Goal: Task Accomplishment & Management: Manage account settings

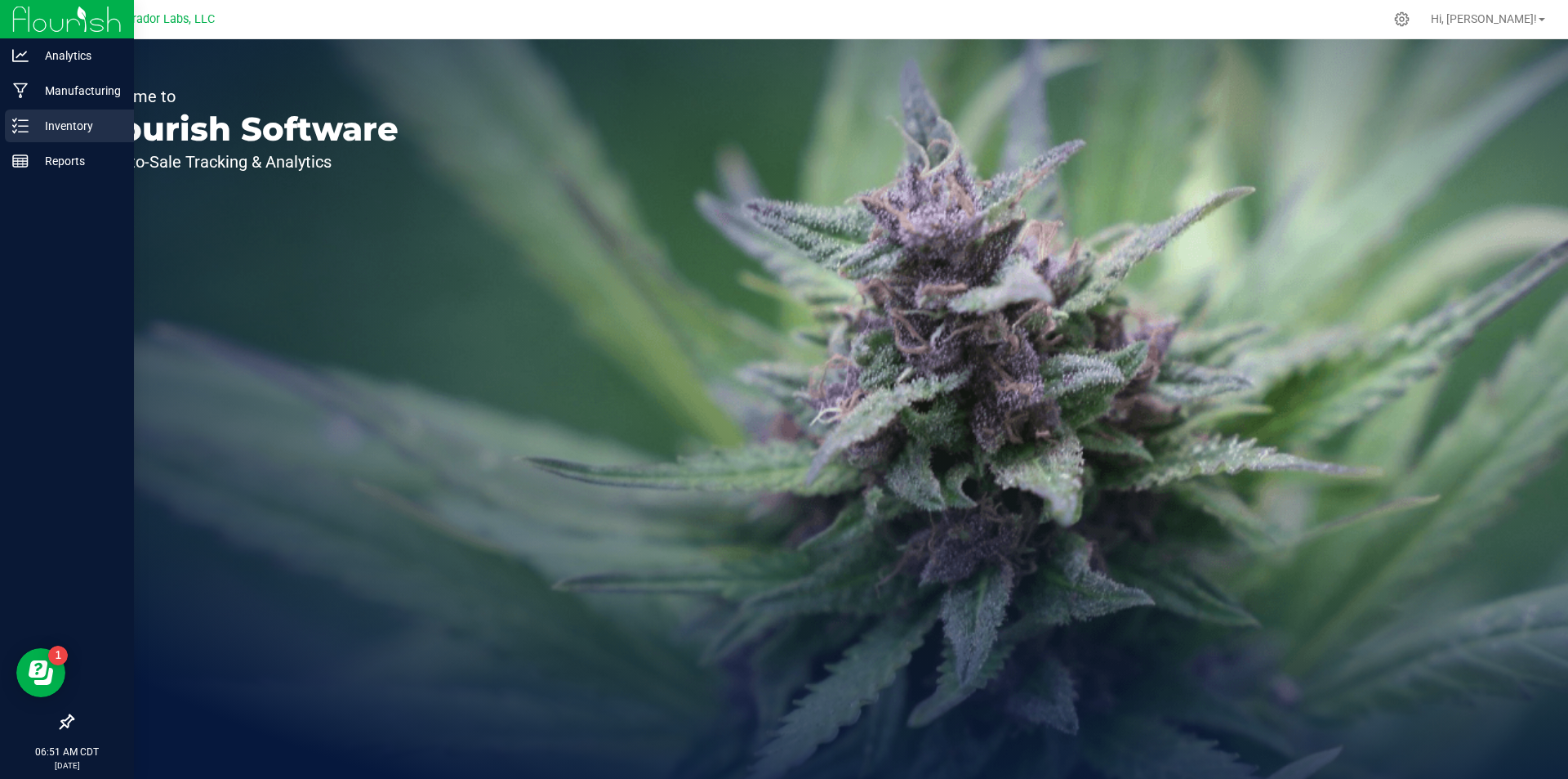
click at [62, 126] on p "Inventory" at bounding box center [77, 125] width 98 height 19
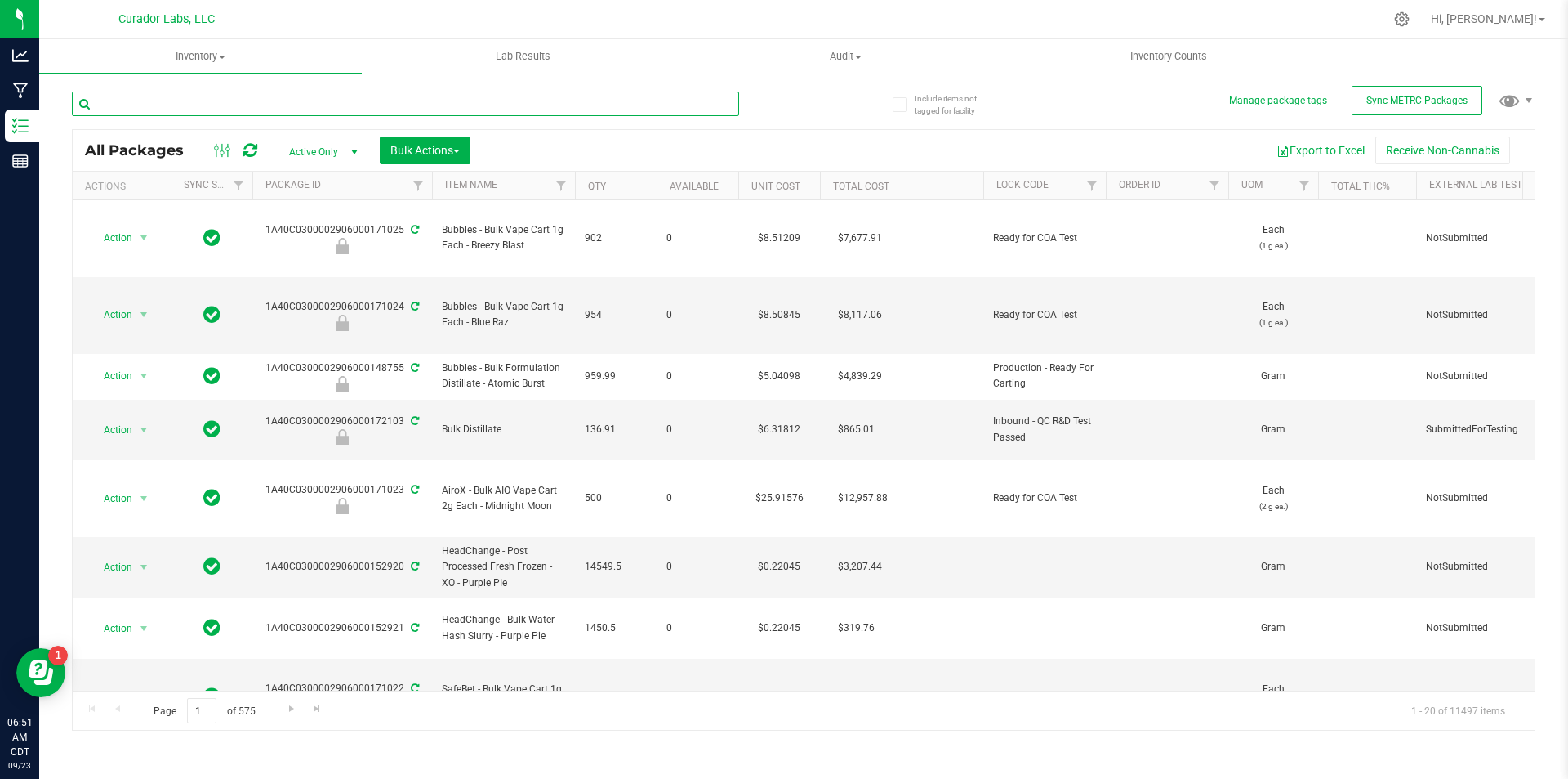
click at [318, 99] on input "text" at bounding box center [406, 104] width 668 height 25
click at [176, 101] on input "text" at bounding box center [406, 104] width 668 height 25
click at [220, 57] on span at bounding box center [222, 56] width 7 height 3
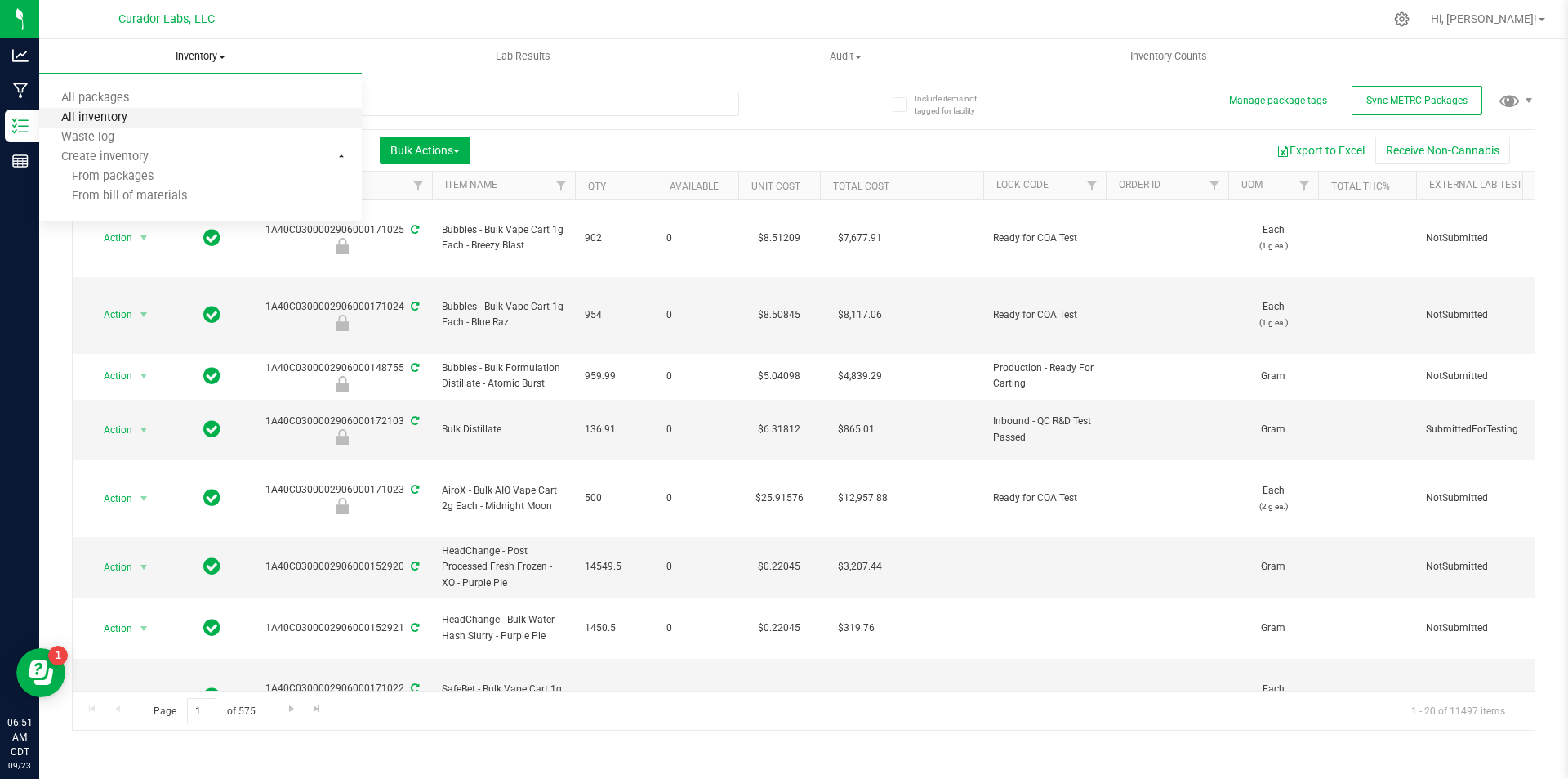
click at [143, 115] on span "All inventory" at bounding box center [94, 118] width 110 height 14
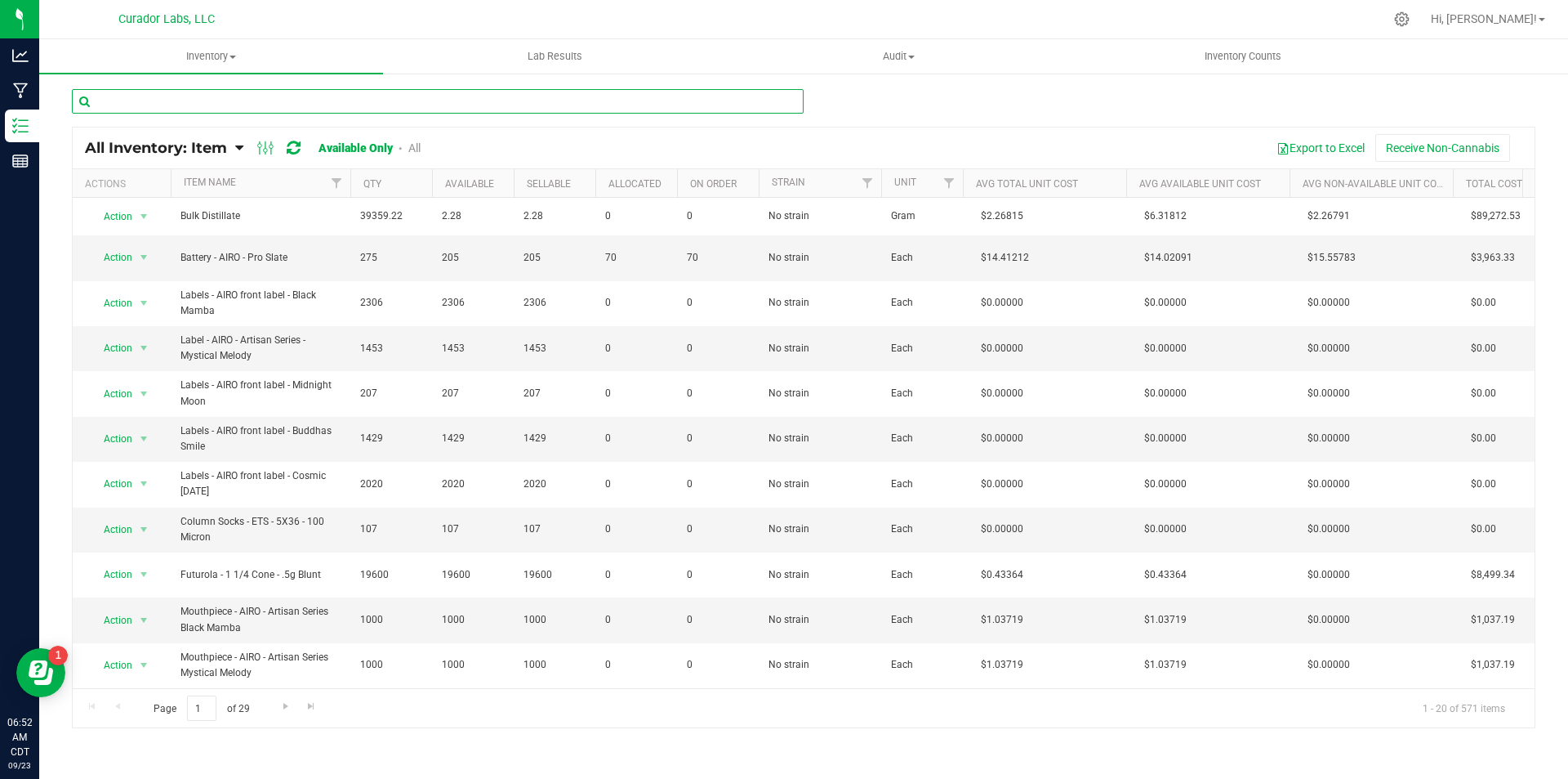
click at [211, 96] on input "text" at bounding box center [437, 101] width 732 height 25
type input "jar box"
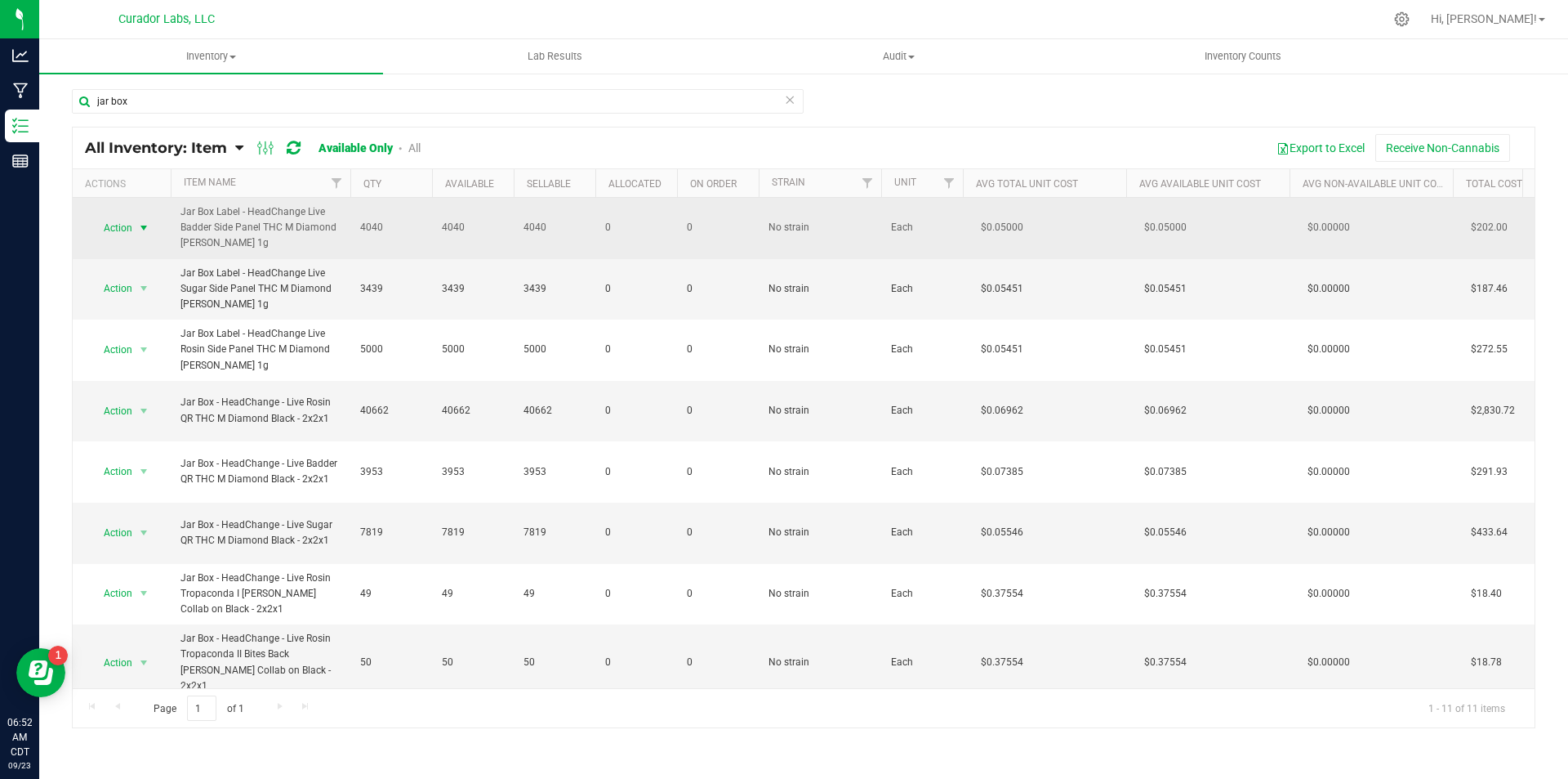
click at [112, 230] on span "Action" at bounding box center [111, 228] width 44 height 23
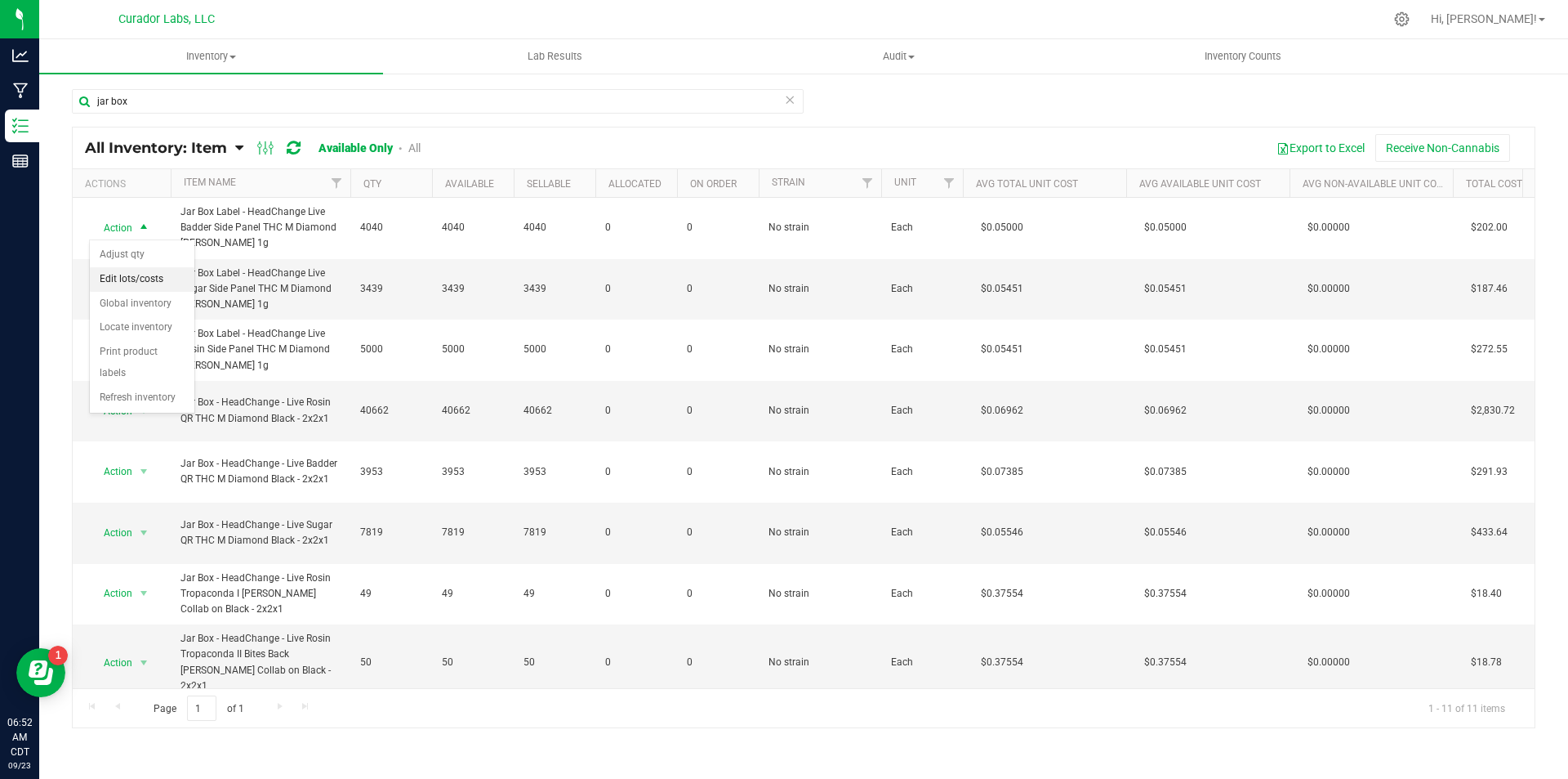
click at [121, 279] on li "Edit lots/costs" at bounding box center [142, 279] width 104 height 25
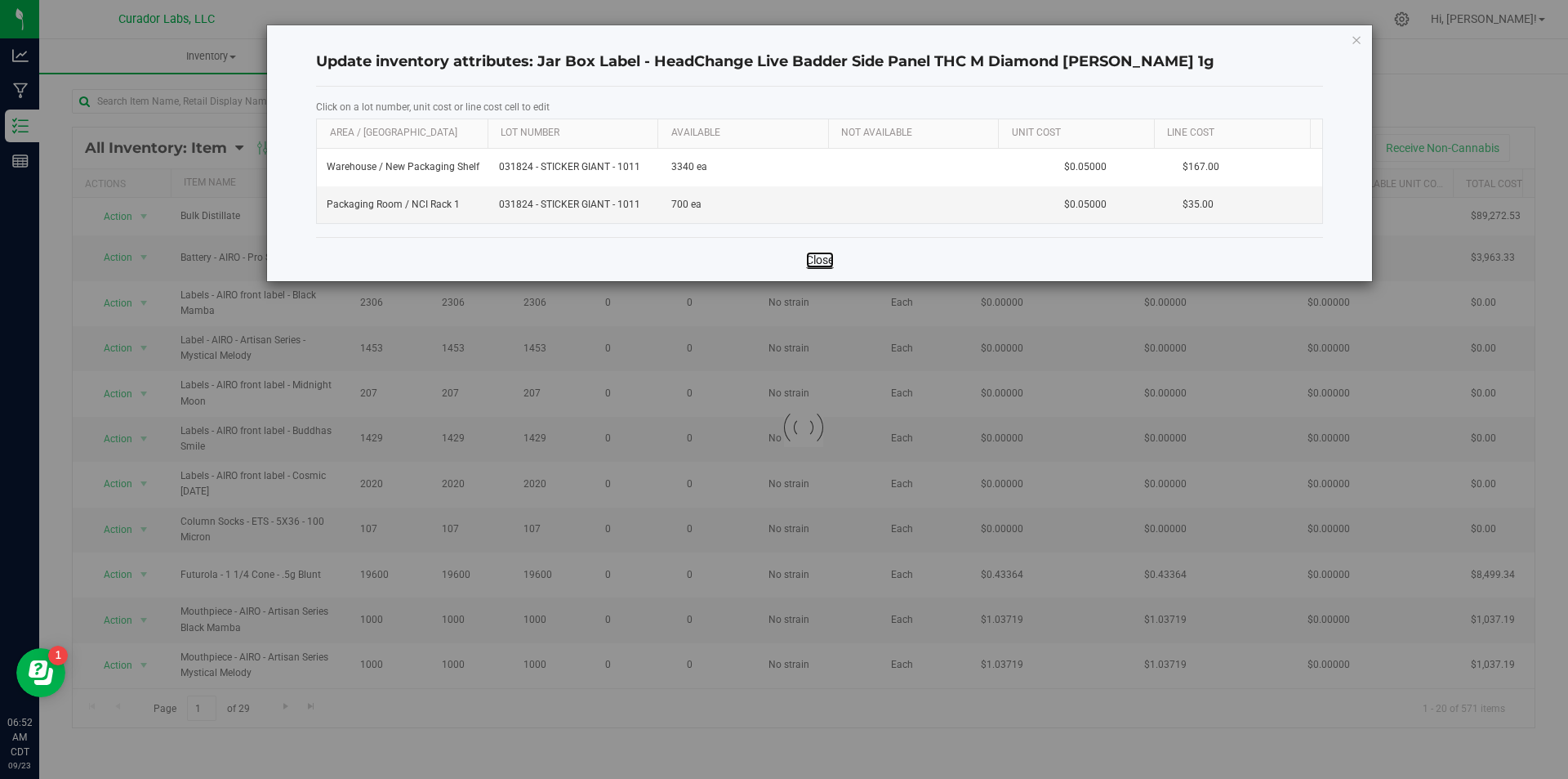
click at [813, 256] on link "Close" at bounding box center [820, 259] width 28 height 16
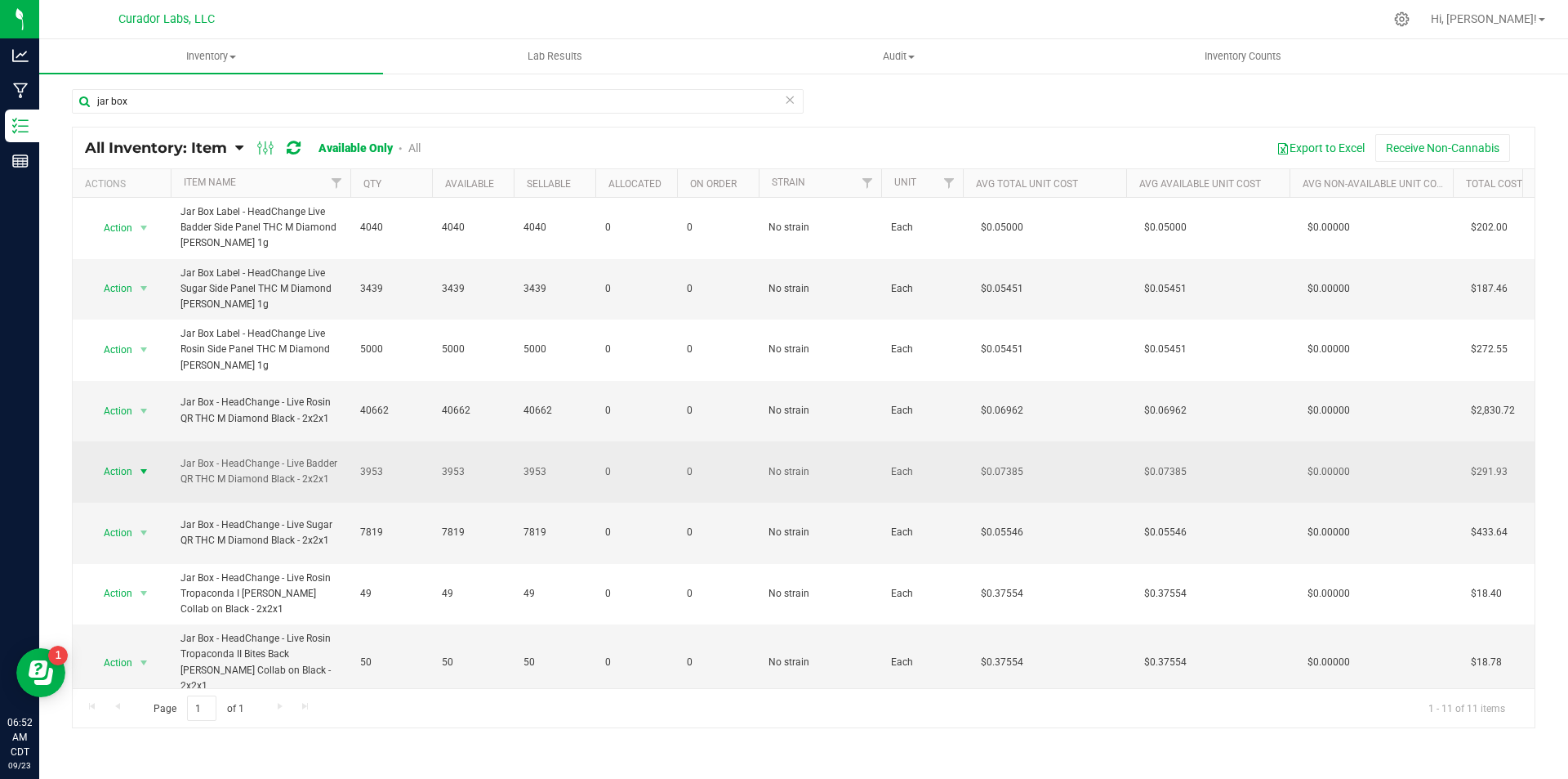
click at [114, 470] on span "Action" at bounding box center [111, 472] width 44 height 23
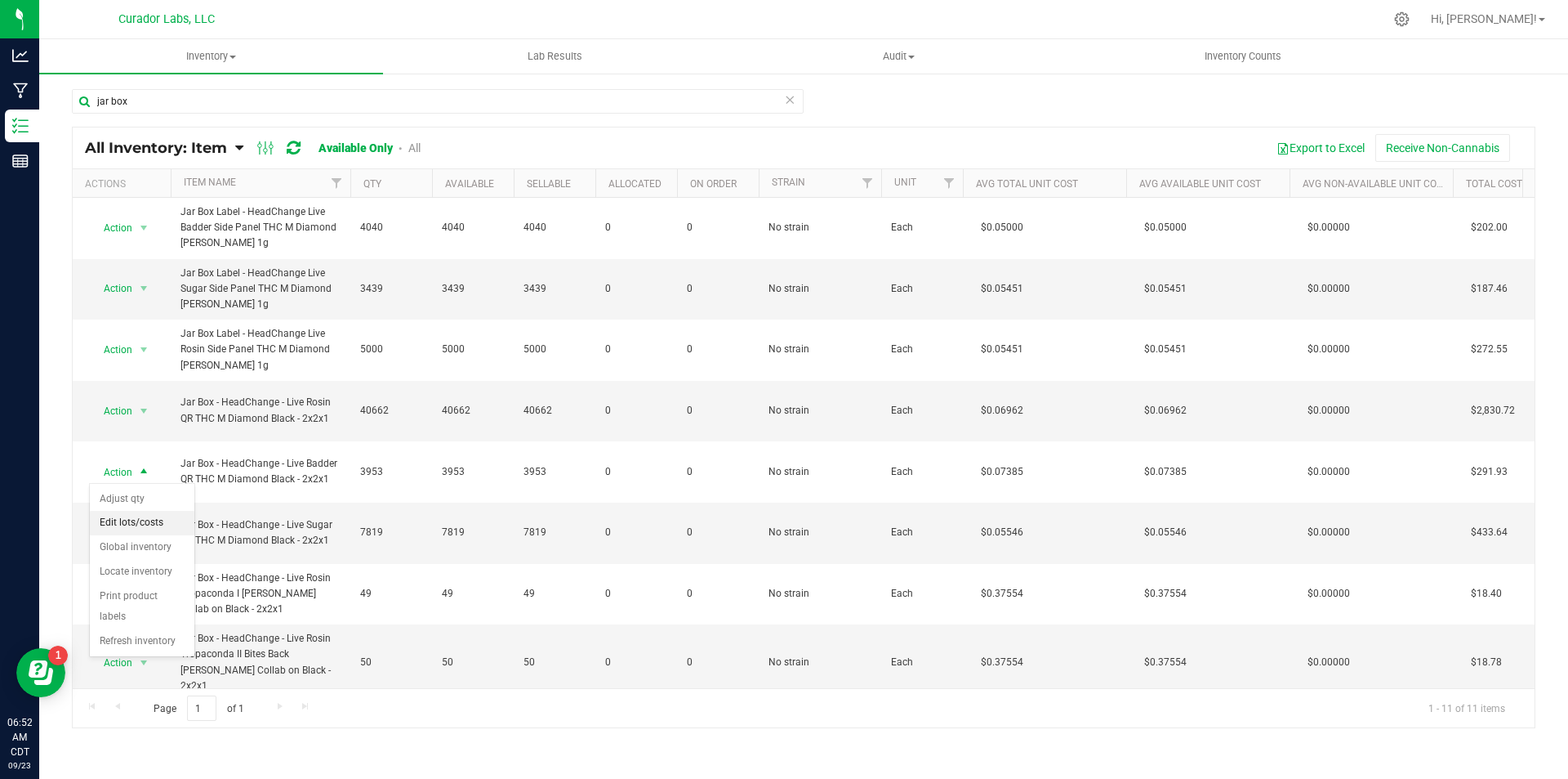
click at [162, 523] on li "Edit lots/costs" at bounding box center [142, 523] width 104 height 25
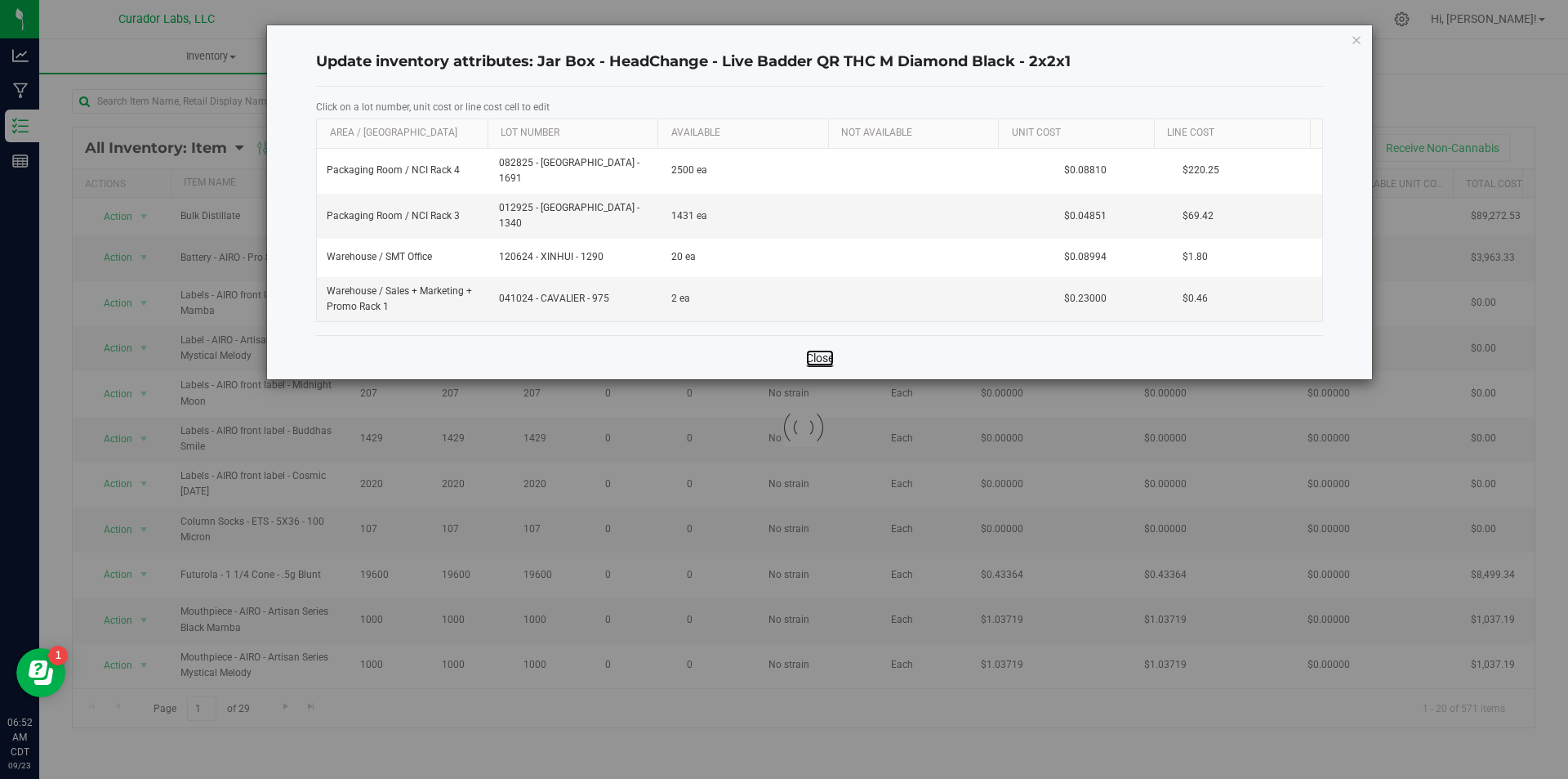
click at [821, 349] on link "Close" at bounding box center [820, 357] width 28 height 16
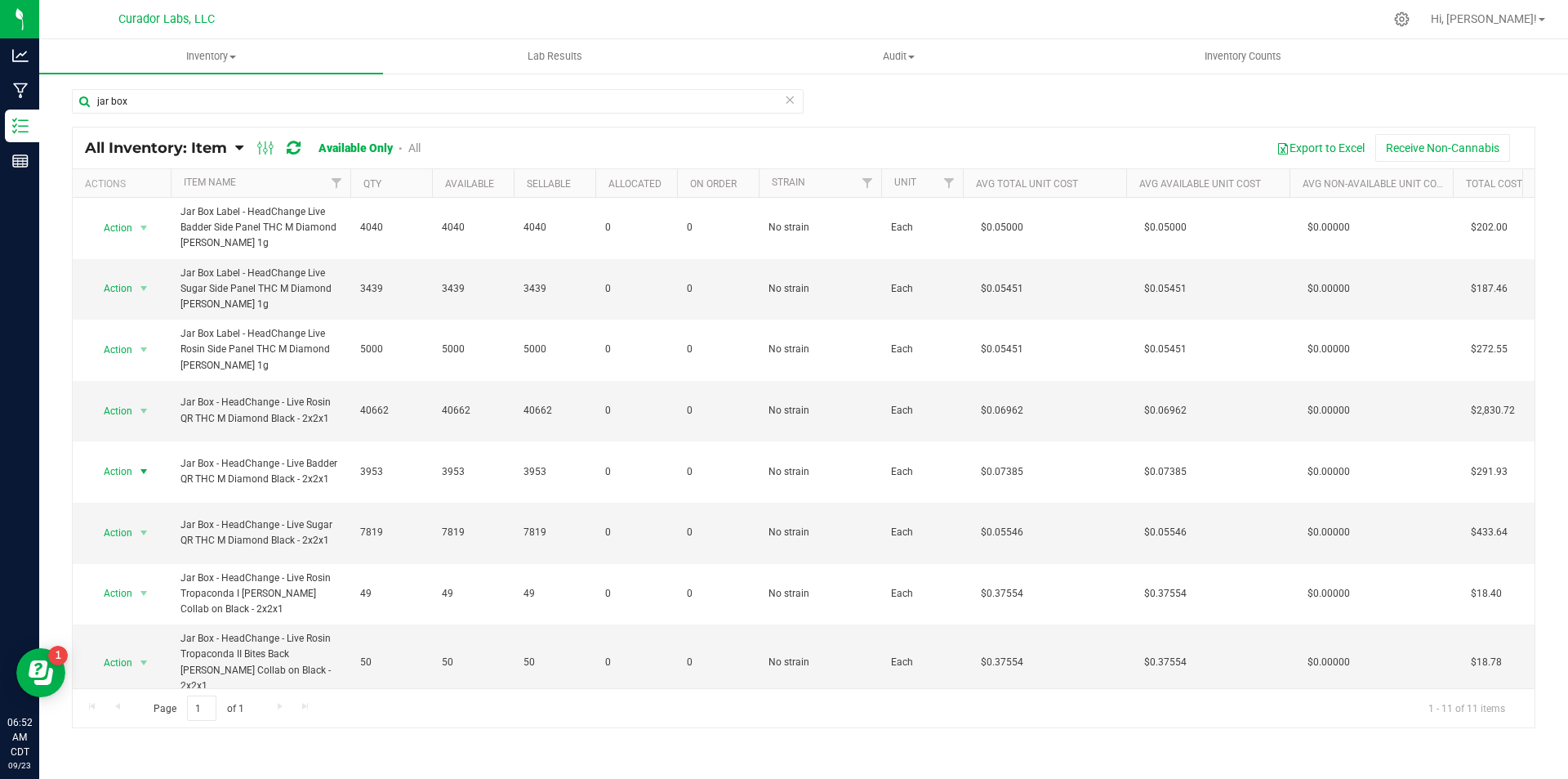
click at [112, 467] on span "Action" at bounding box center [111, 472] width 44 height 23
click at [121, 493] on li "Adjust qty" at bounding box center [142, 500] width 104 height 25
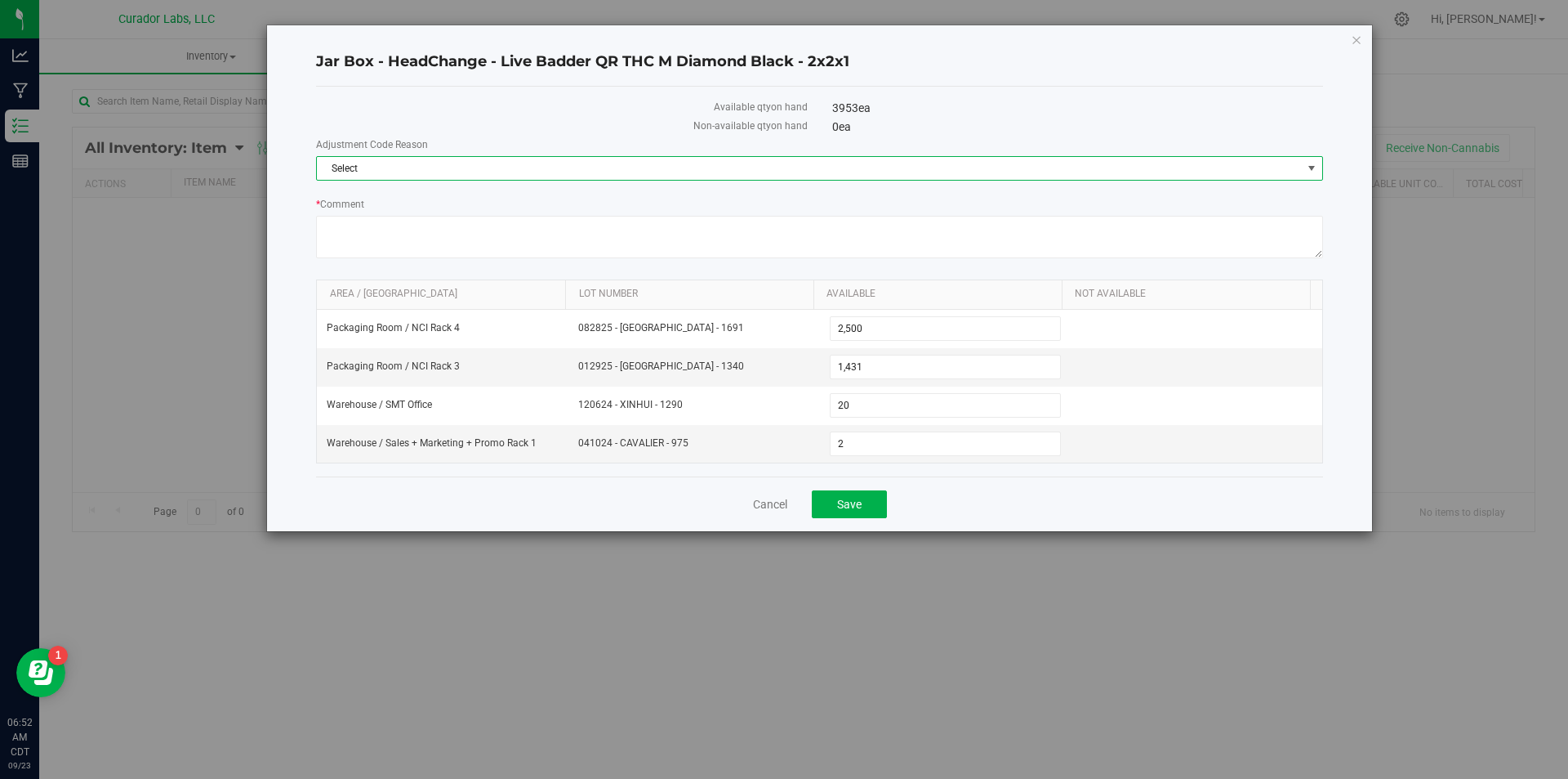
click at [450, 175] on span "Select" at bounding box center [809, 168] width 985 height 23
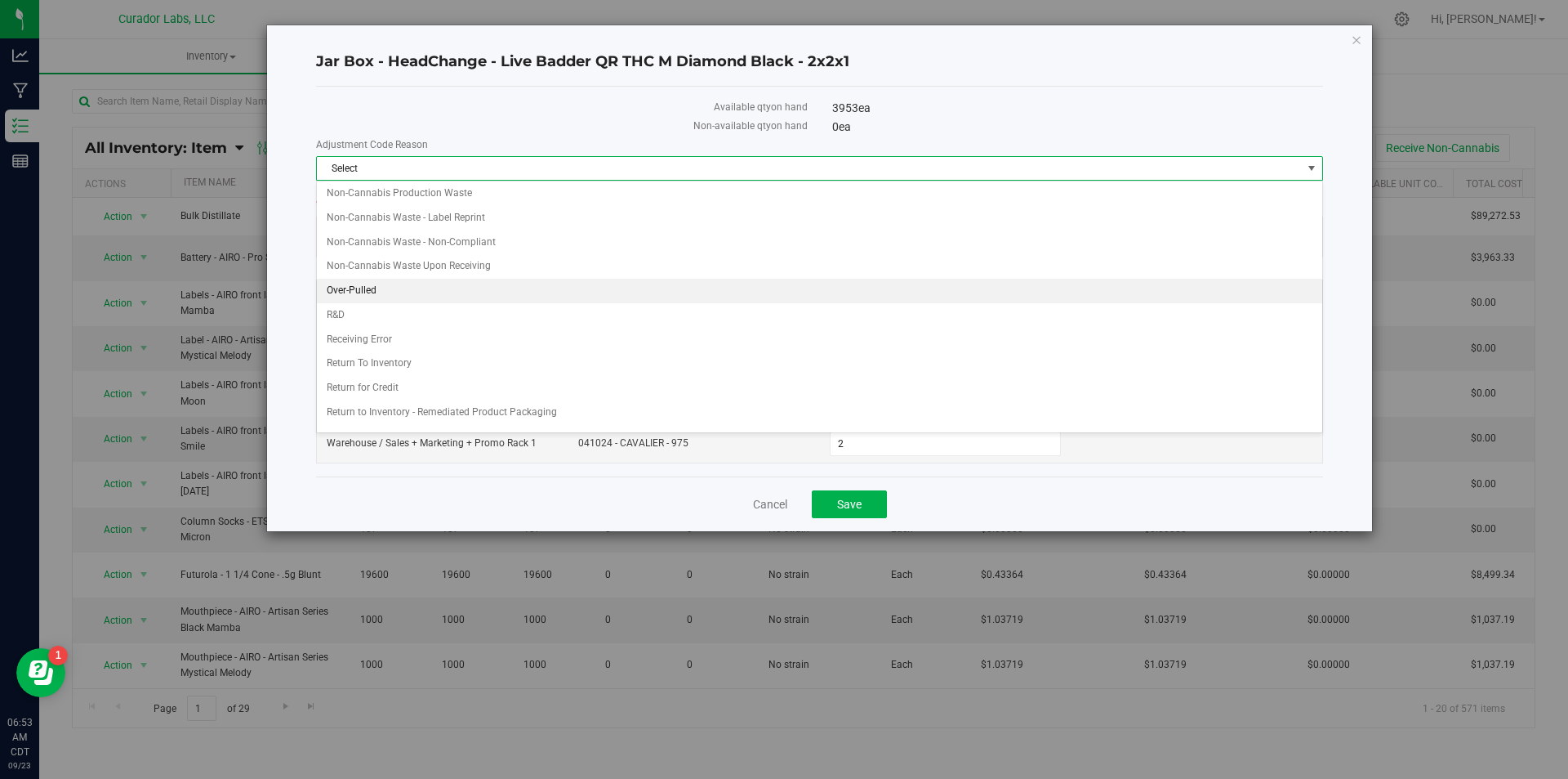
scroll to position [164, 0]
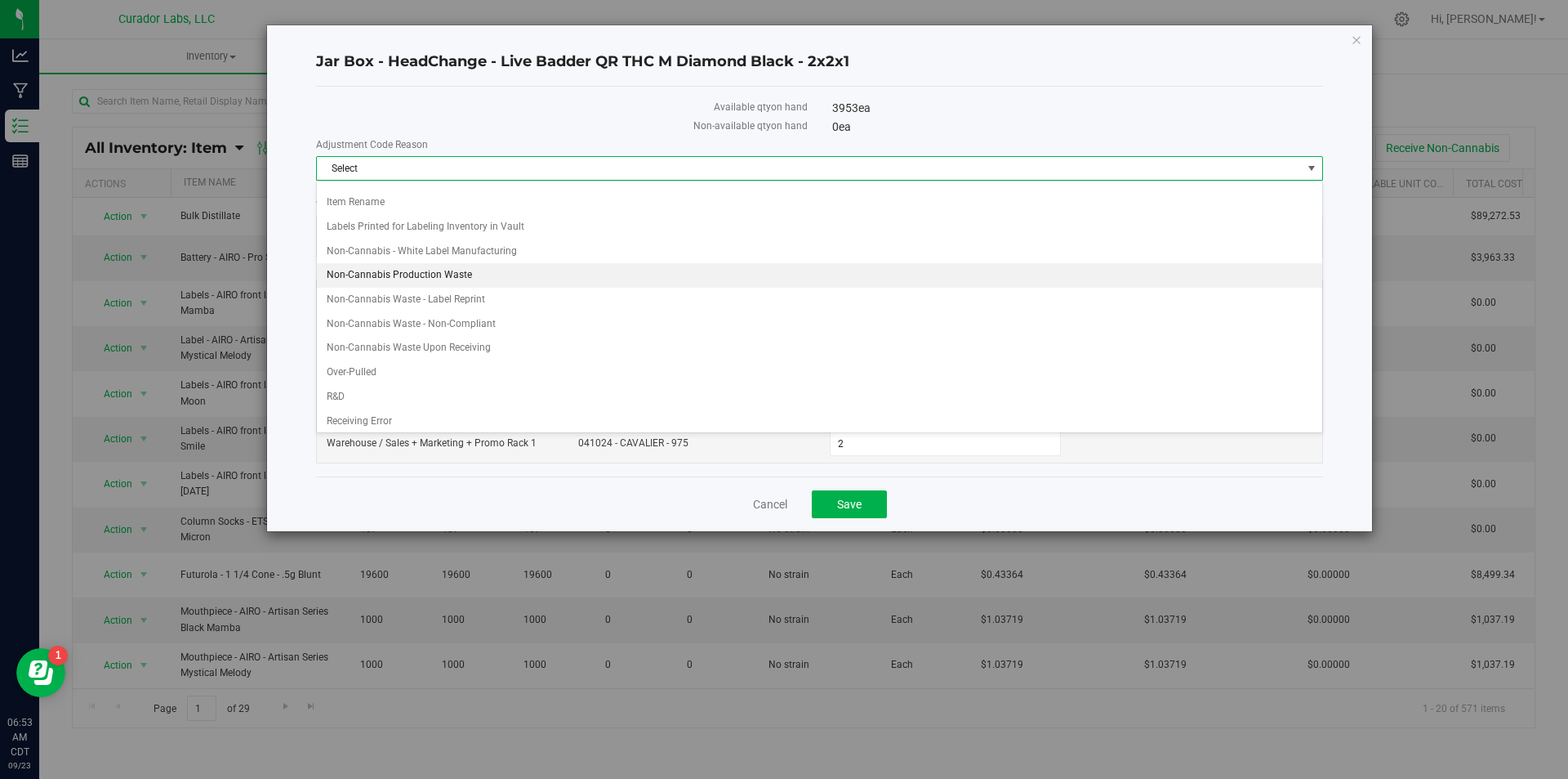
click at [437, 270] on li "Non-Cannabis Production Waste" at bounding box center [819, 276] width 1005 height 25
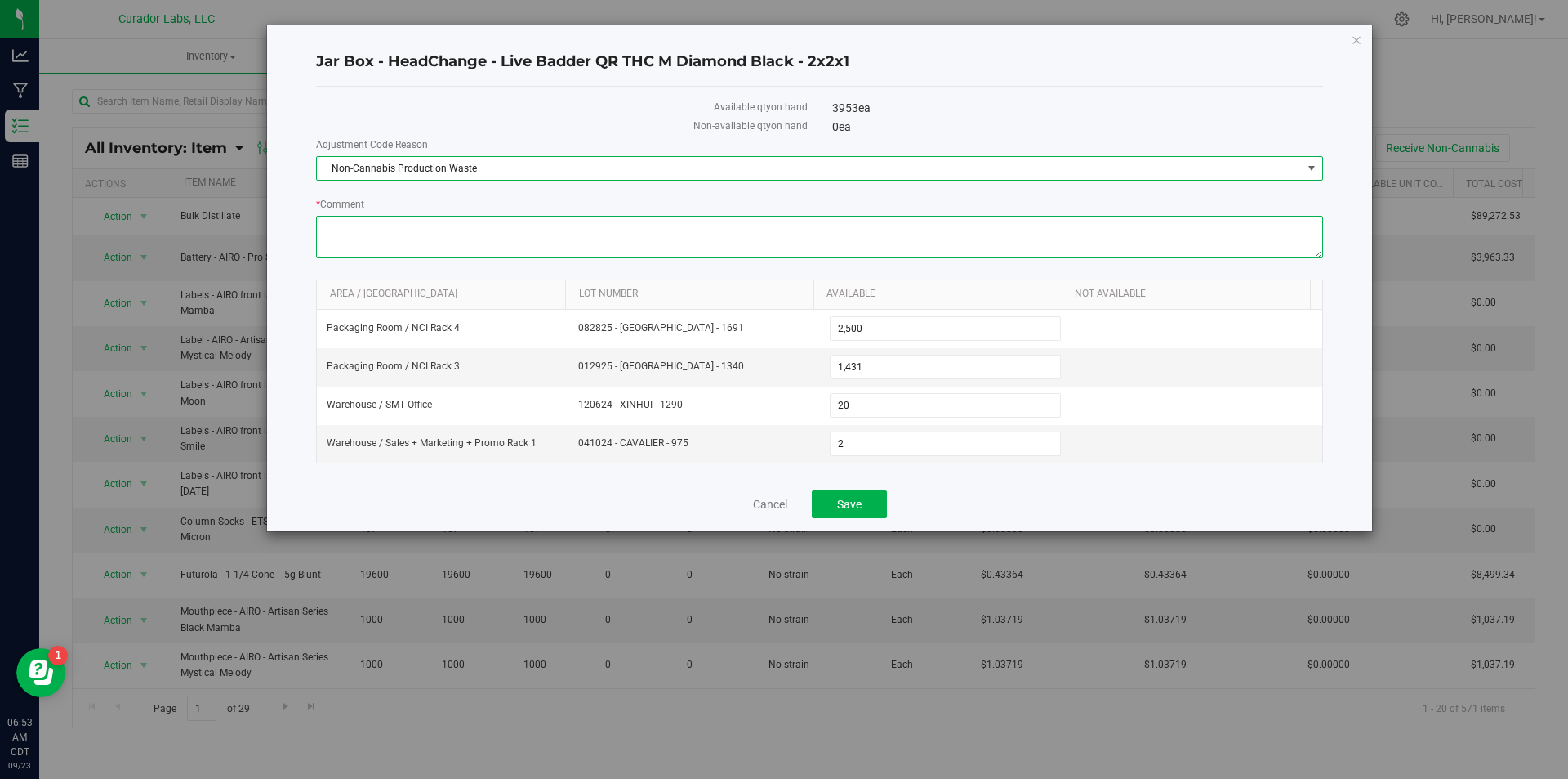
click at [406, 227] on textarea "* Comment" at bounding box center [819, 236] width 1007 height 42
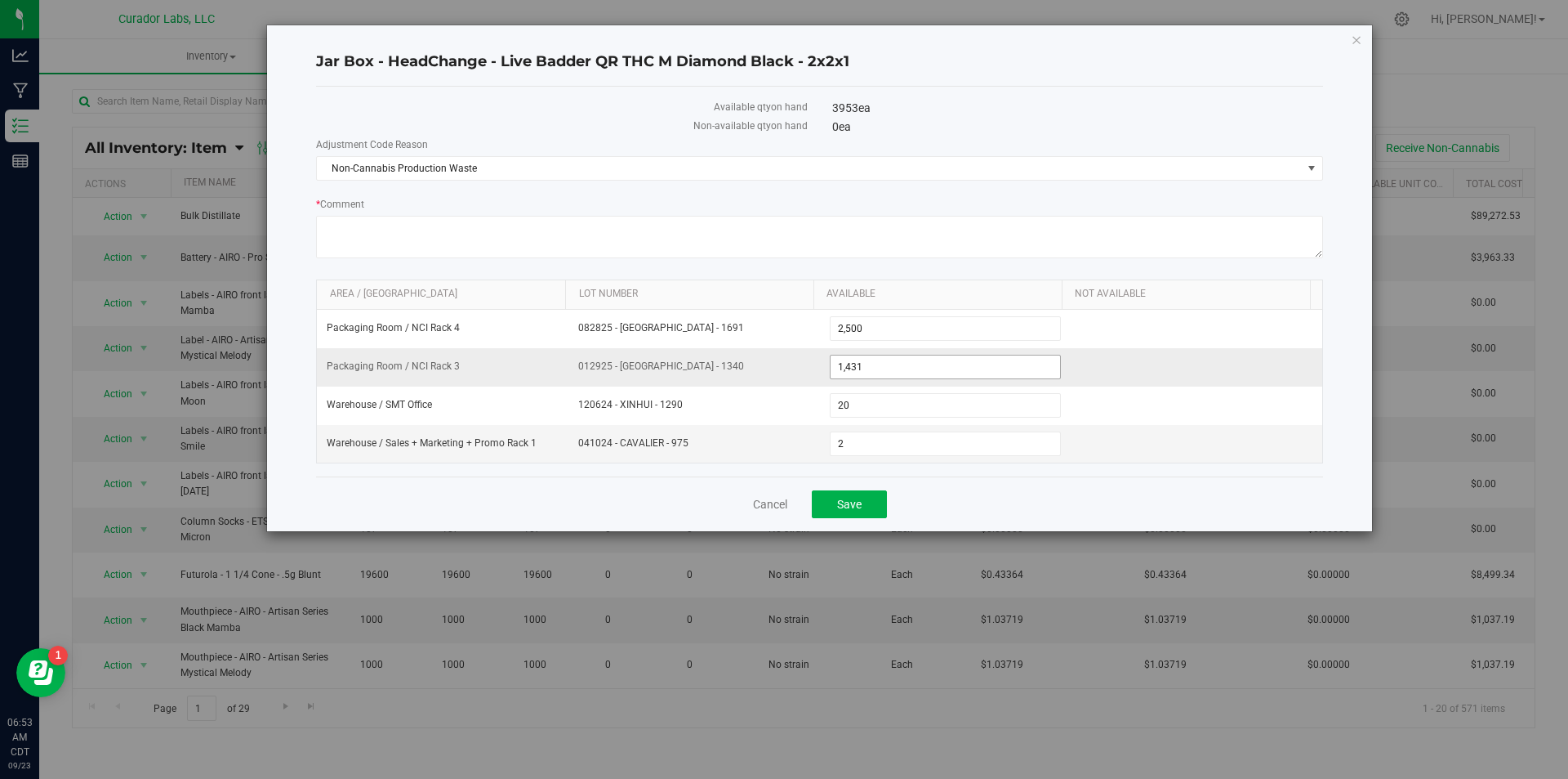
click at [884, 367] on span "1,431 1431" at bounding box center [946, 367] width 232 height 25
drag, startPoint x: 885, startPoint y: 367, endPoint x: 811, endPoint y: 375, distance: 74.4
click at [811, 375] on tr "Packaging Room / NCI Rack 3 012925 - [GEOGRAPHIC_DATA] - 1340 1,431 1431" at bounding box center [819, 367] width 1005 height 38
type input "1423"
type input "1,423"
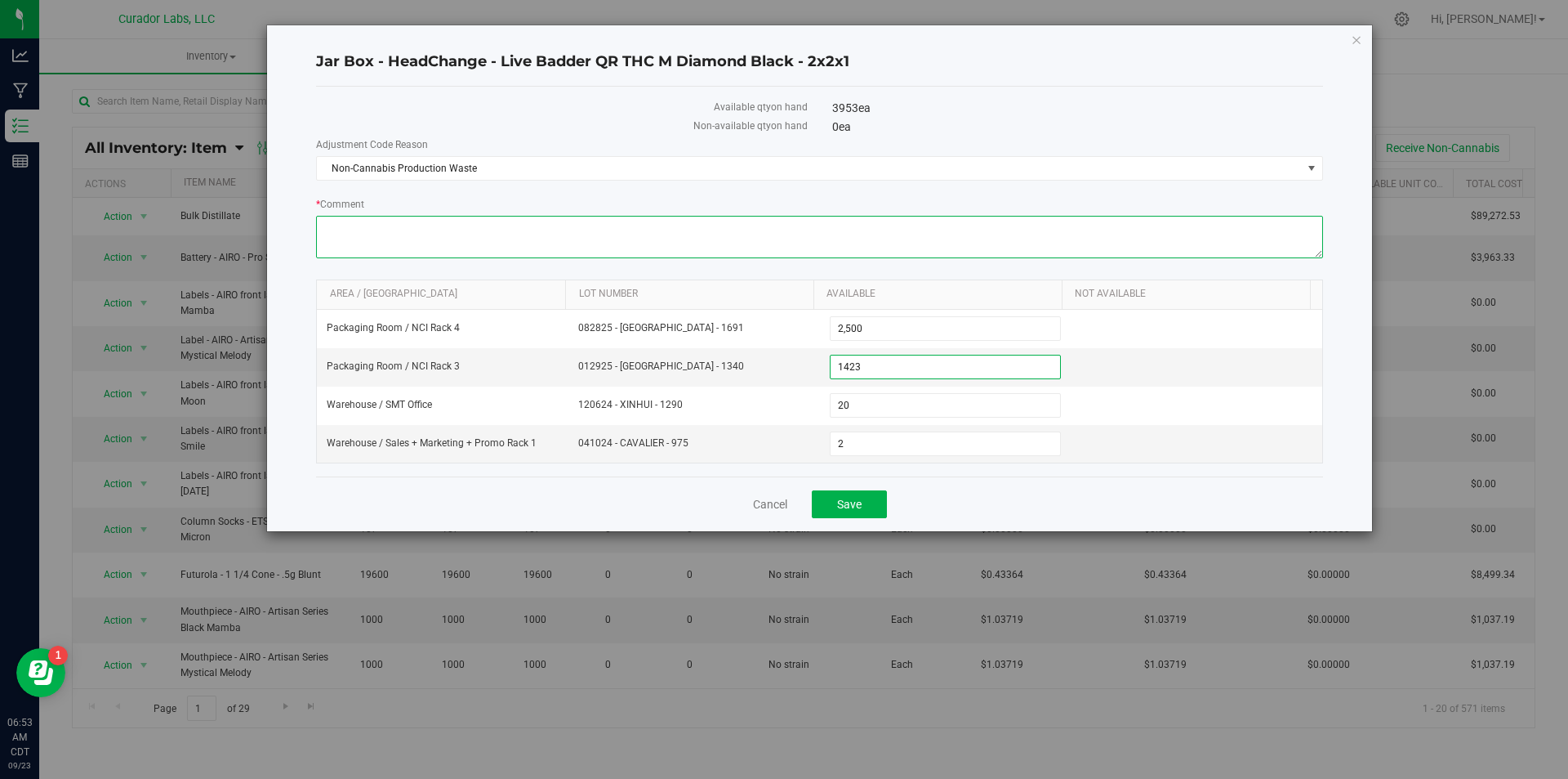
click at [411, 253] on textarea "* Comment" at bounding box center [819, 236] width 1007 height 42
type textarea "8 ea torn boxes cannot be used"
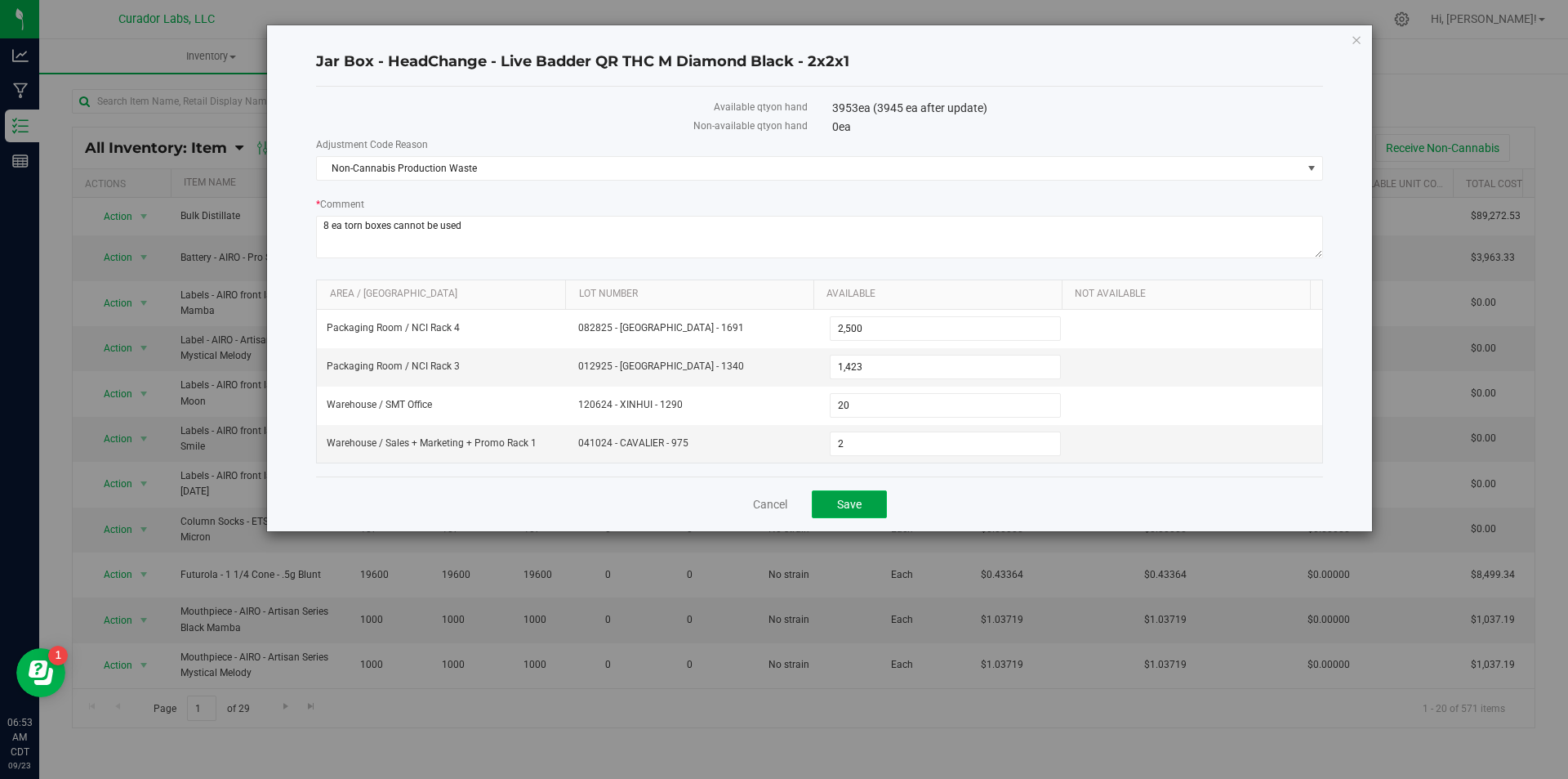
click at [827, 506] on button "Save" at bounding box center [850, 503] width 76 height 28
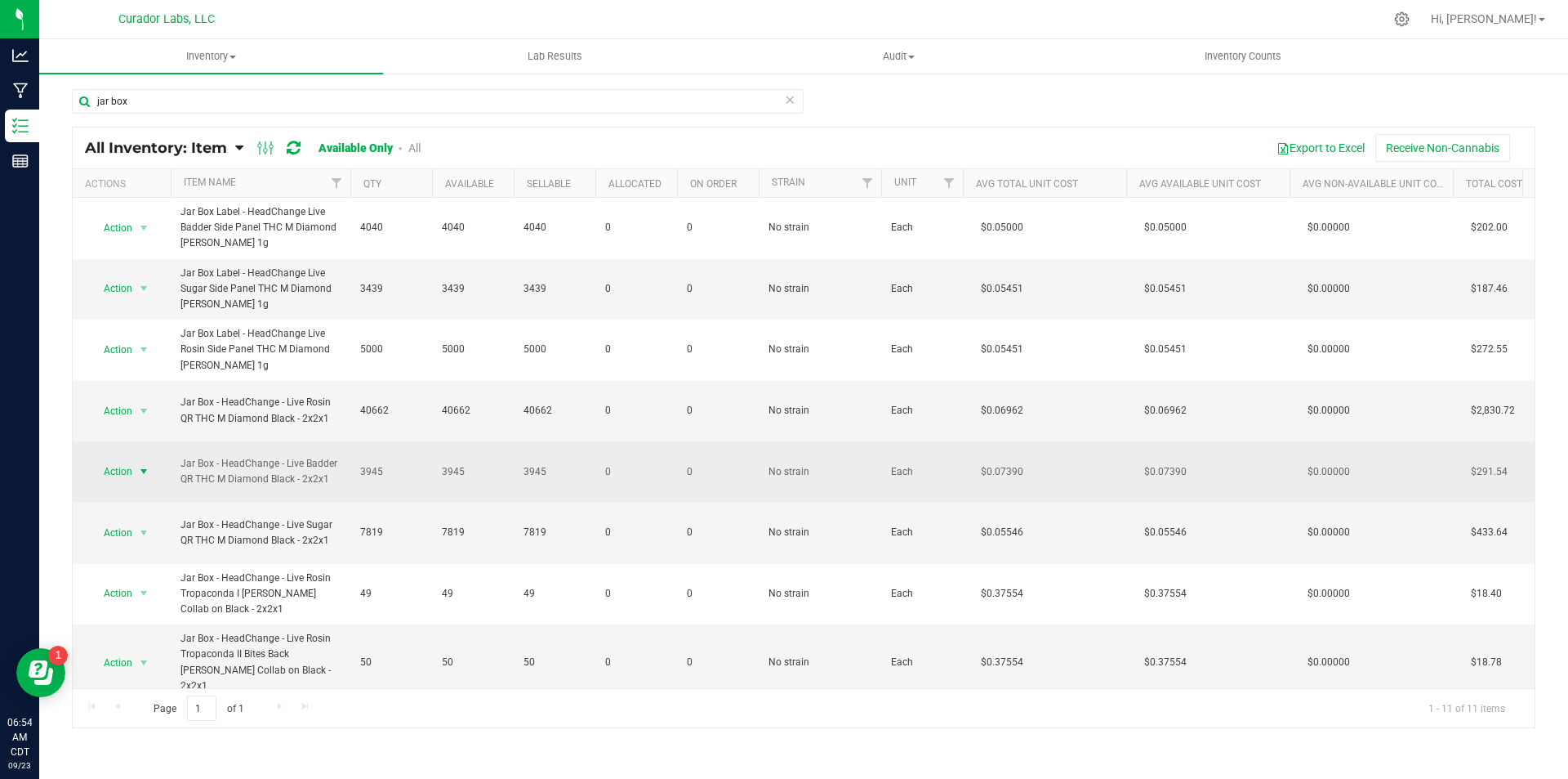
click at [114, 468] on span "Action" at bounding box center [111, 472] width 44 height 23
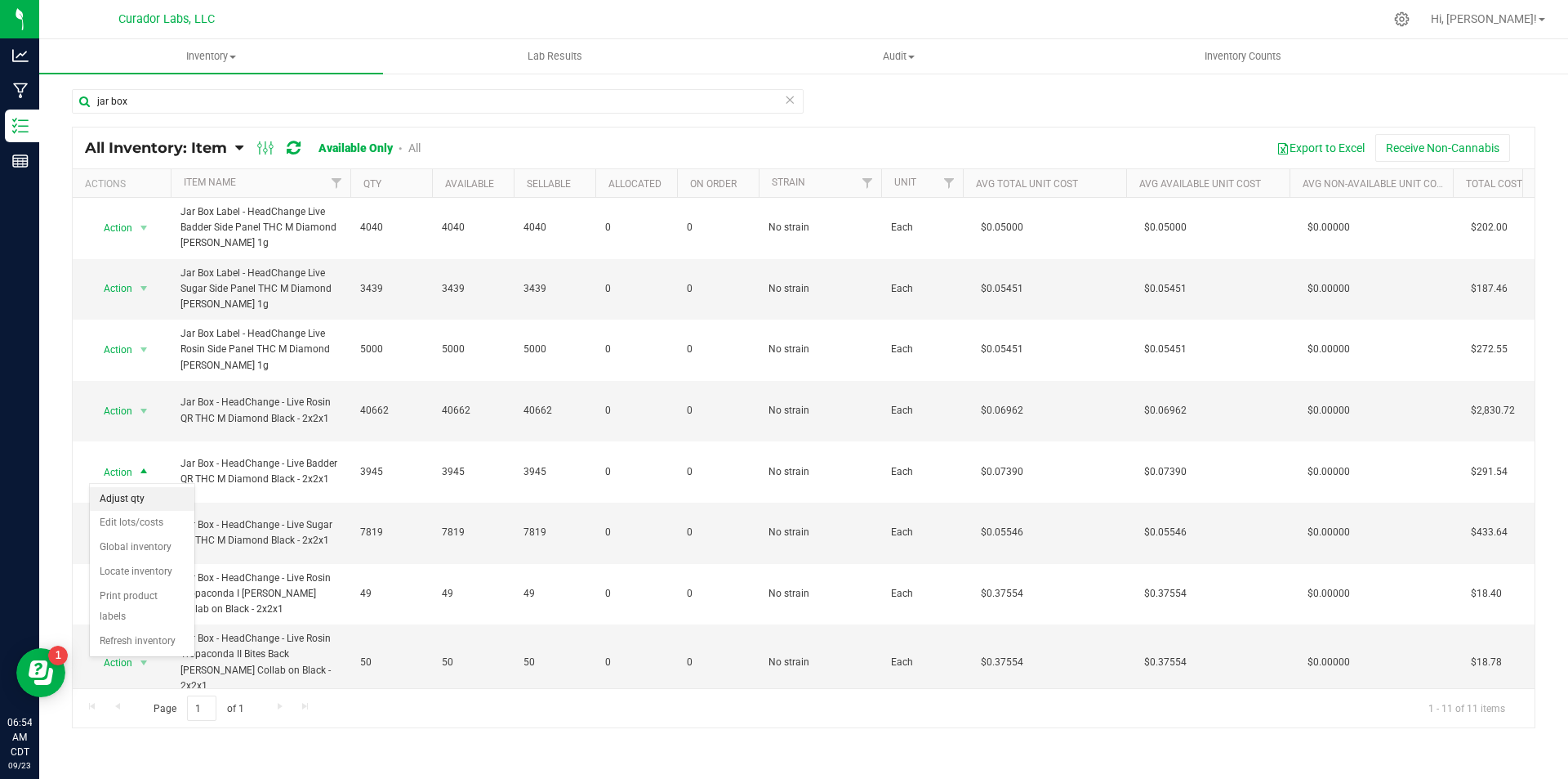
click at [129, 492] on li "Adjust qty" at bounding box center [142, 500] width 104 height 25
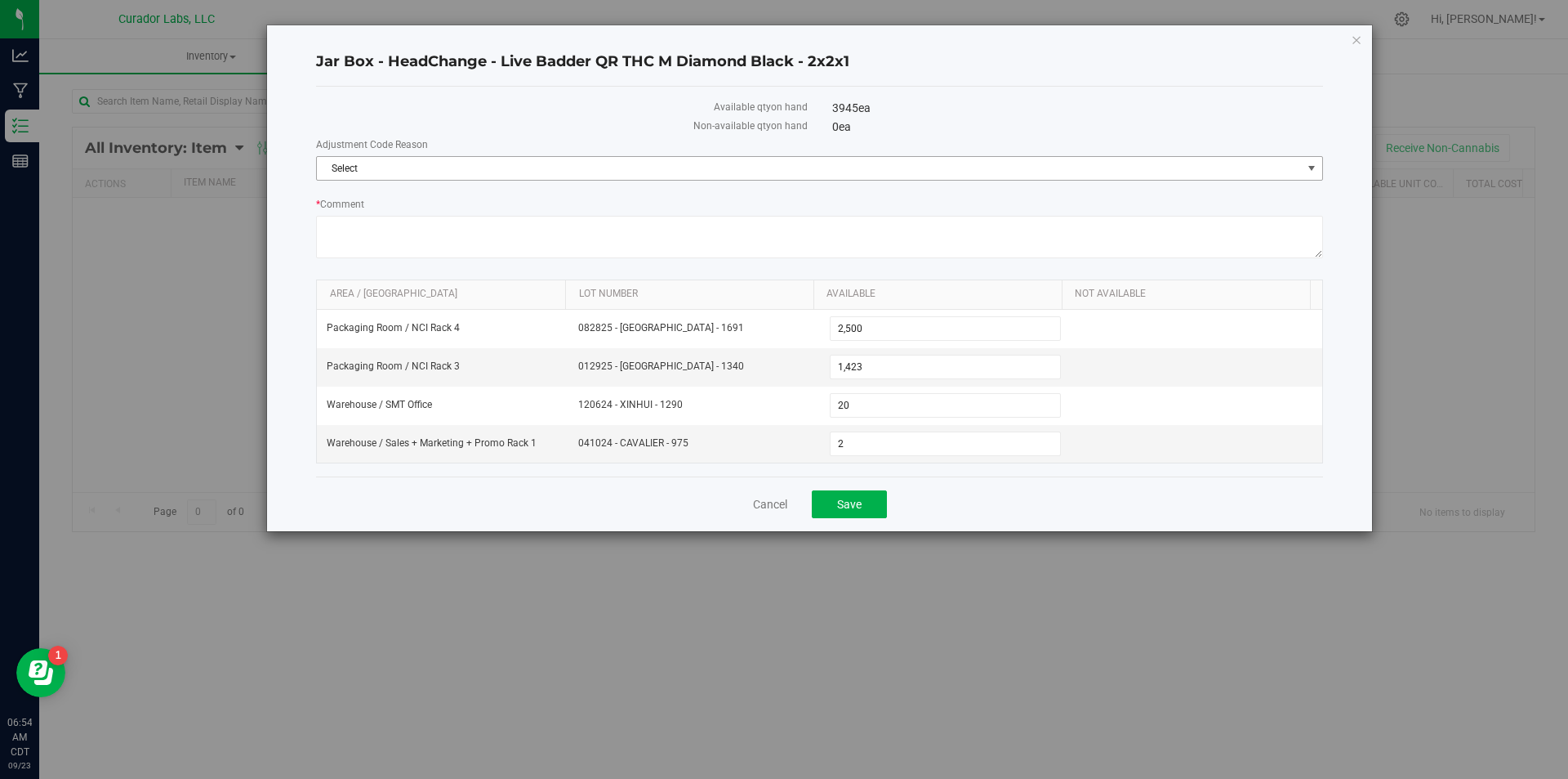
click at [495, 162] on span "Select" at bounding box center [809, 168] width 985 height 23
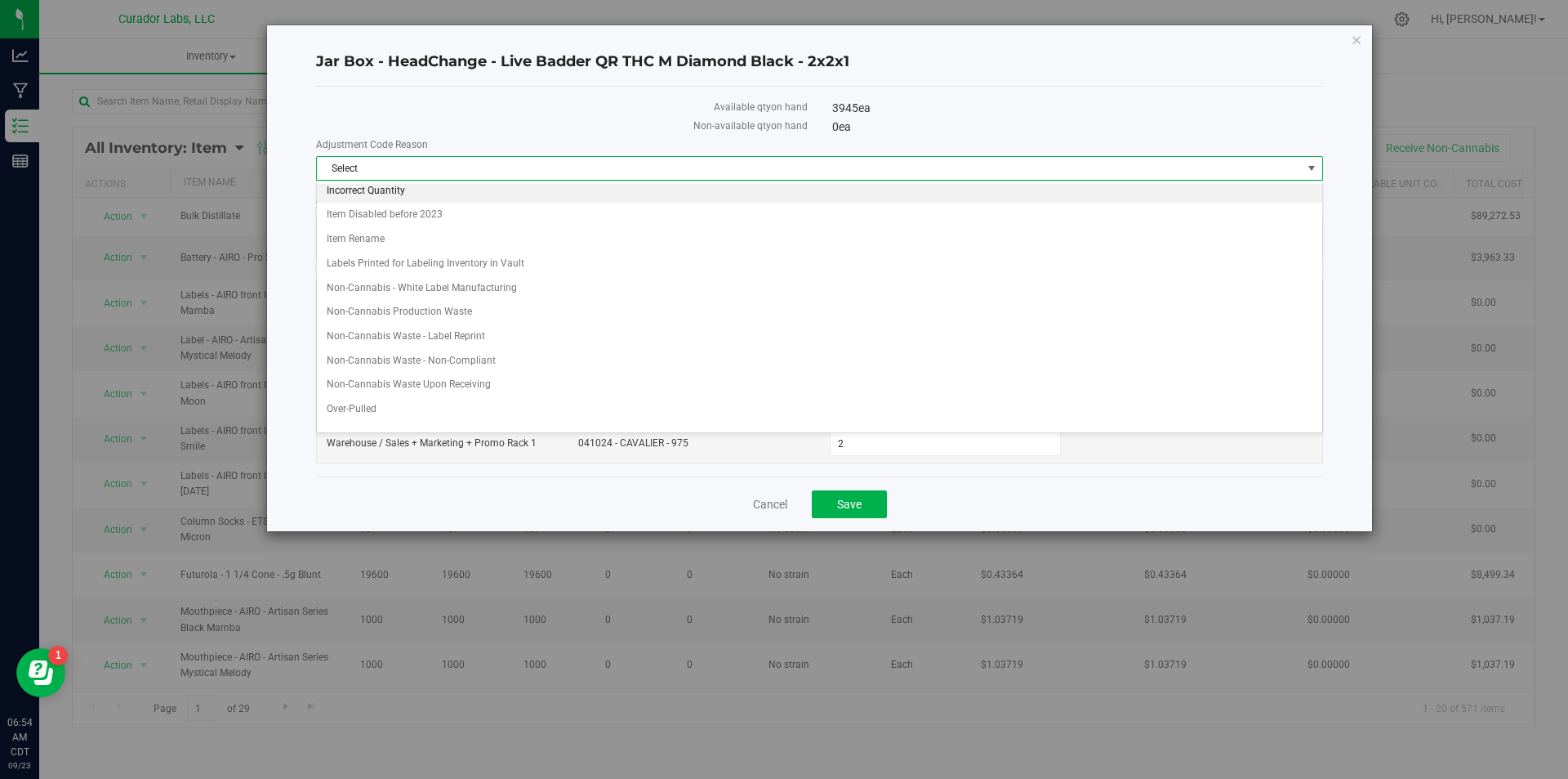
scroll to position [164, 0]
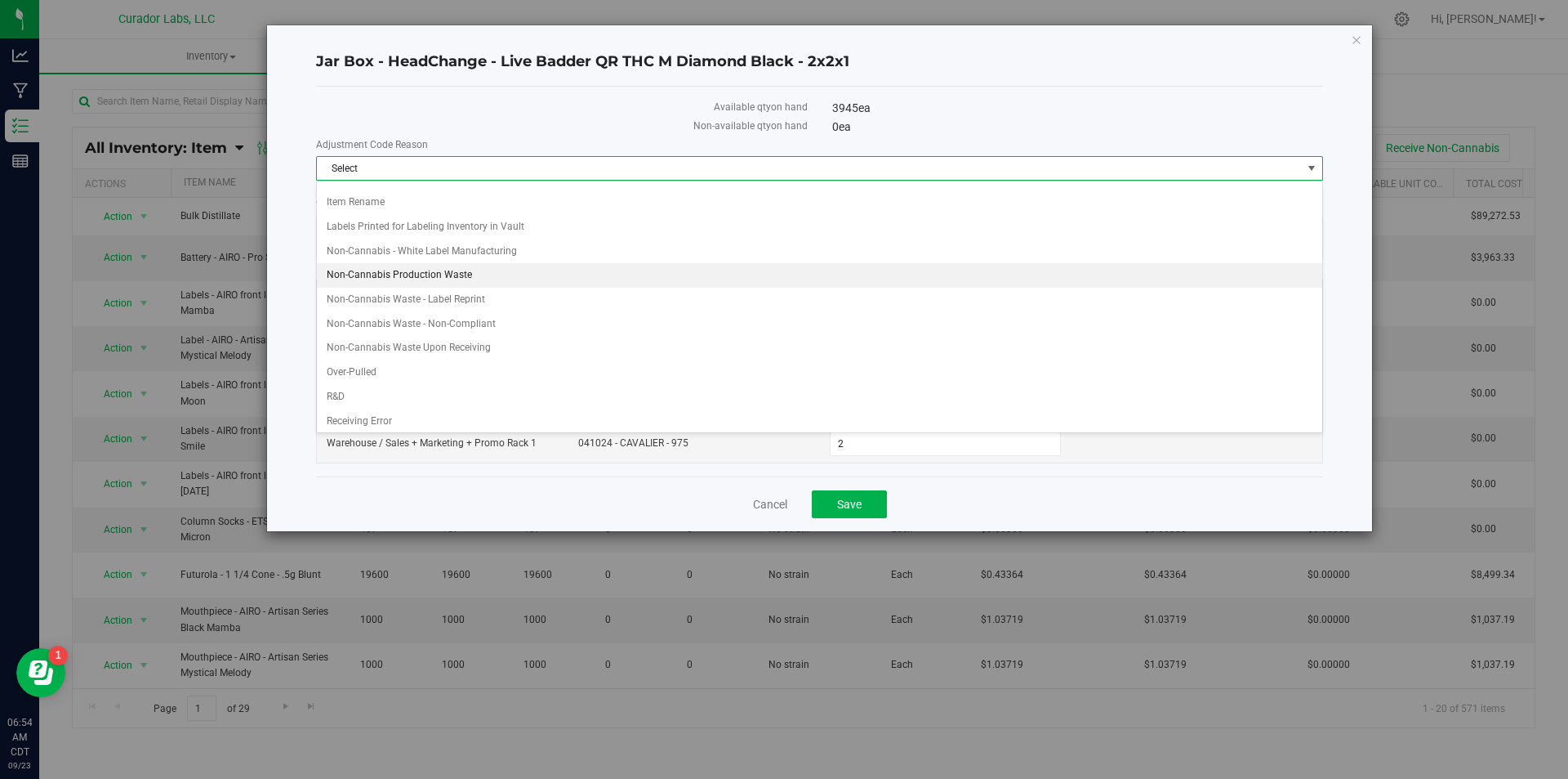
click at [445, 271] on li "Non-Cannabis Production Waste" at bounding box center [819, 276] width 1005 height 25
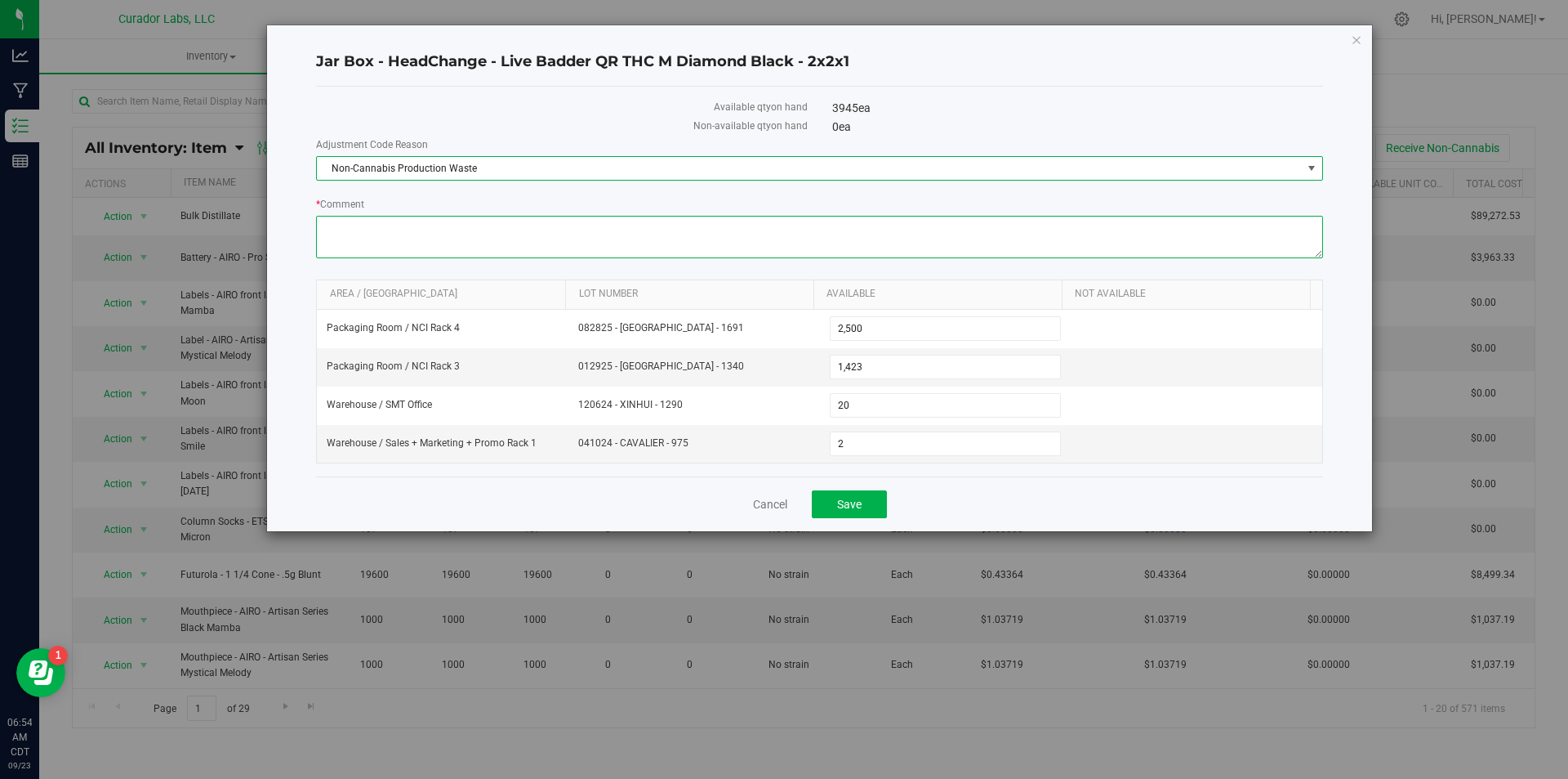
click at [396, 234] on textarea "* Comment" at bounding box center [819, 236] width 1007 height 42
type textarea "-"
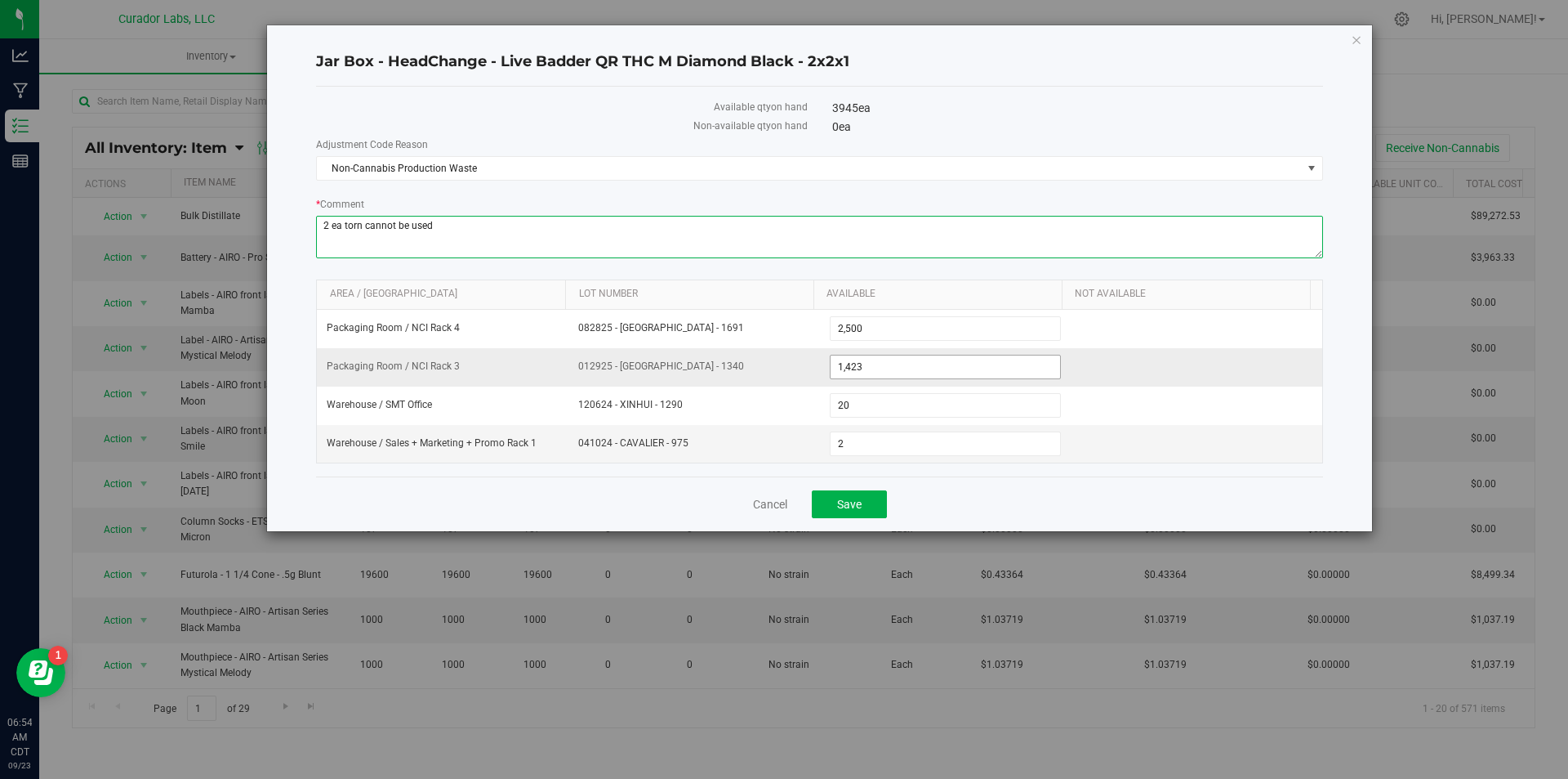
type textarea "2 ea torn cannot be used"
click at [942, 371] on span "1,423 1423" at bounding box center [946, 367] width 232 height 25
type input "1421"
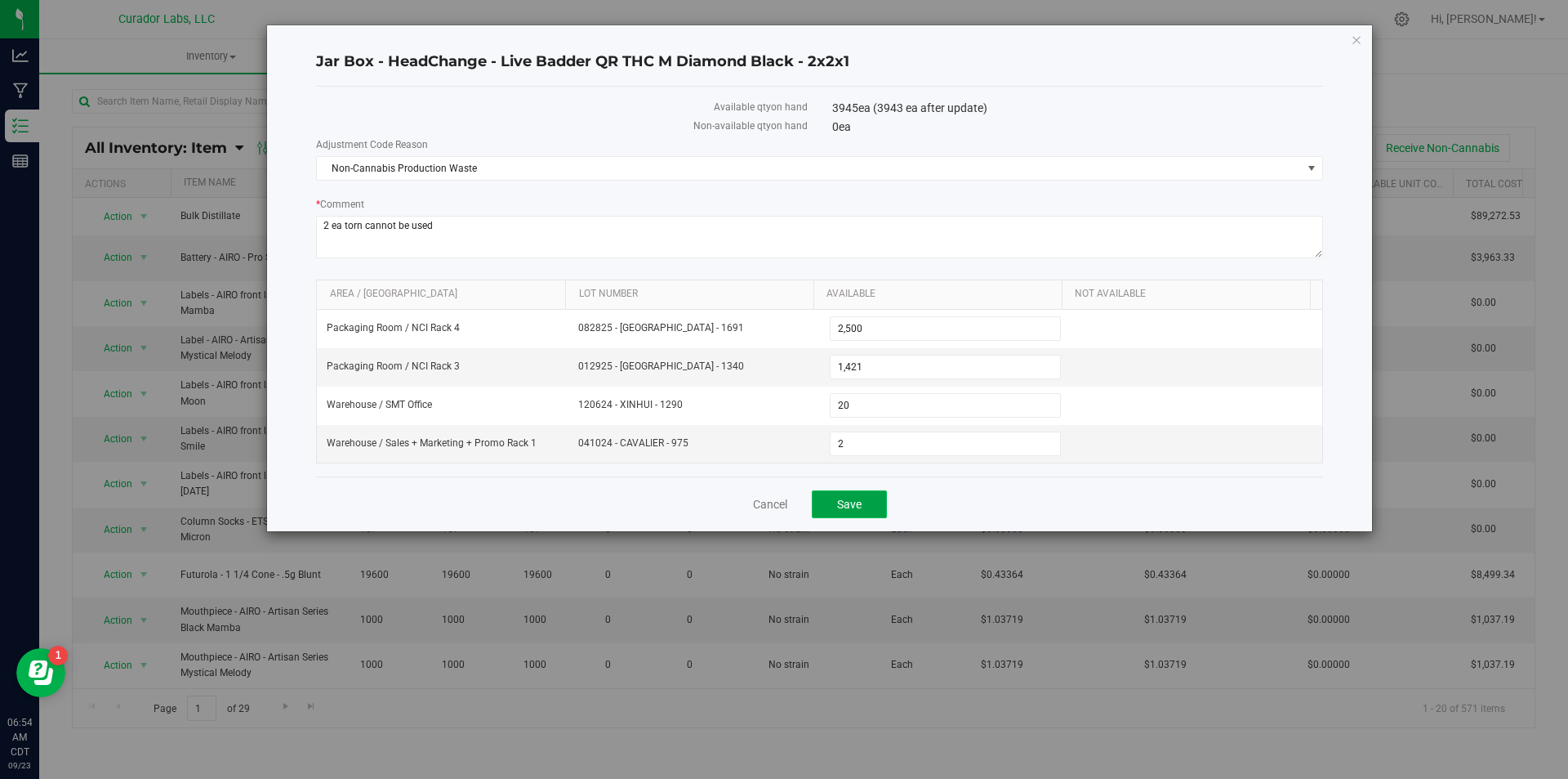
click at [856, 495] on button "Save" at bounding box center [850, 503] width 76 height 28
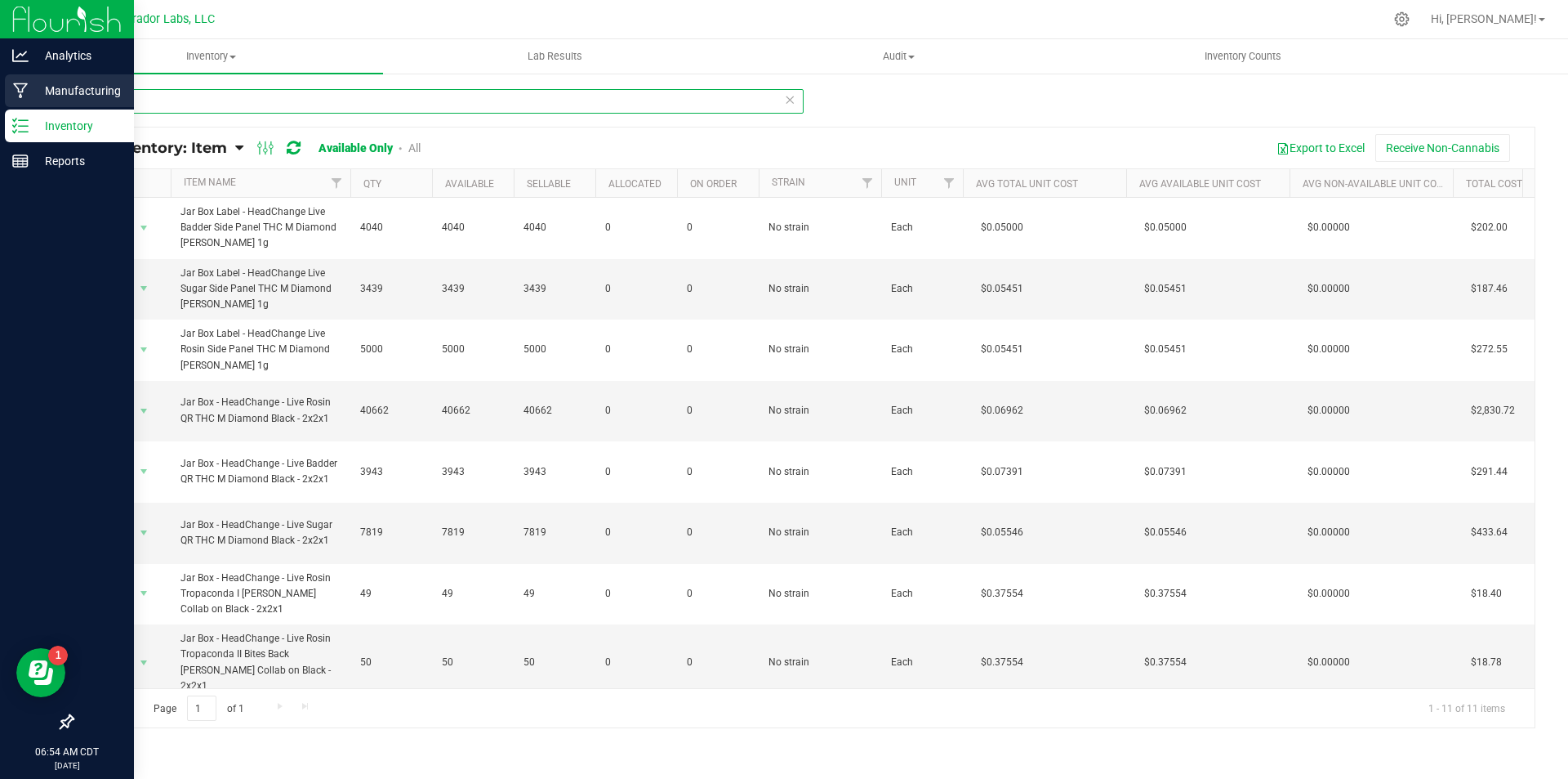
drag, startPoint x: 144, startPoint y: 102, endPoint x: 31, endPoint y: 100, distance: 113.0
click at [31, 100] on div "Analytics Manufacturing Inventory Reports 06:54 AM CDT [DATE] 09/23 Curador Lab…" at bounding box center [784, 390] width 1568 height 779
type input "cart box"
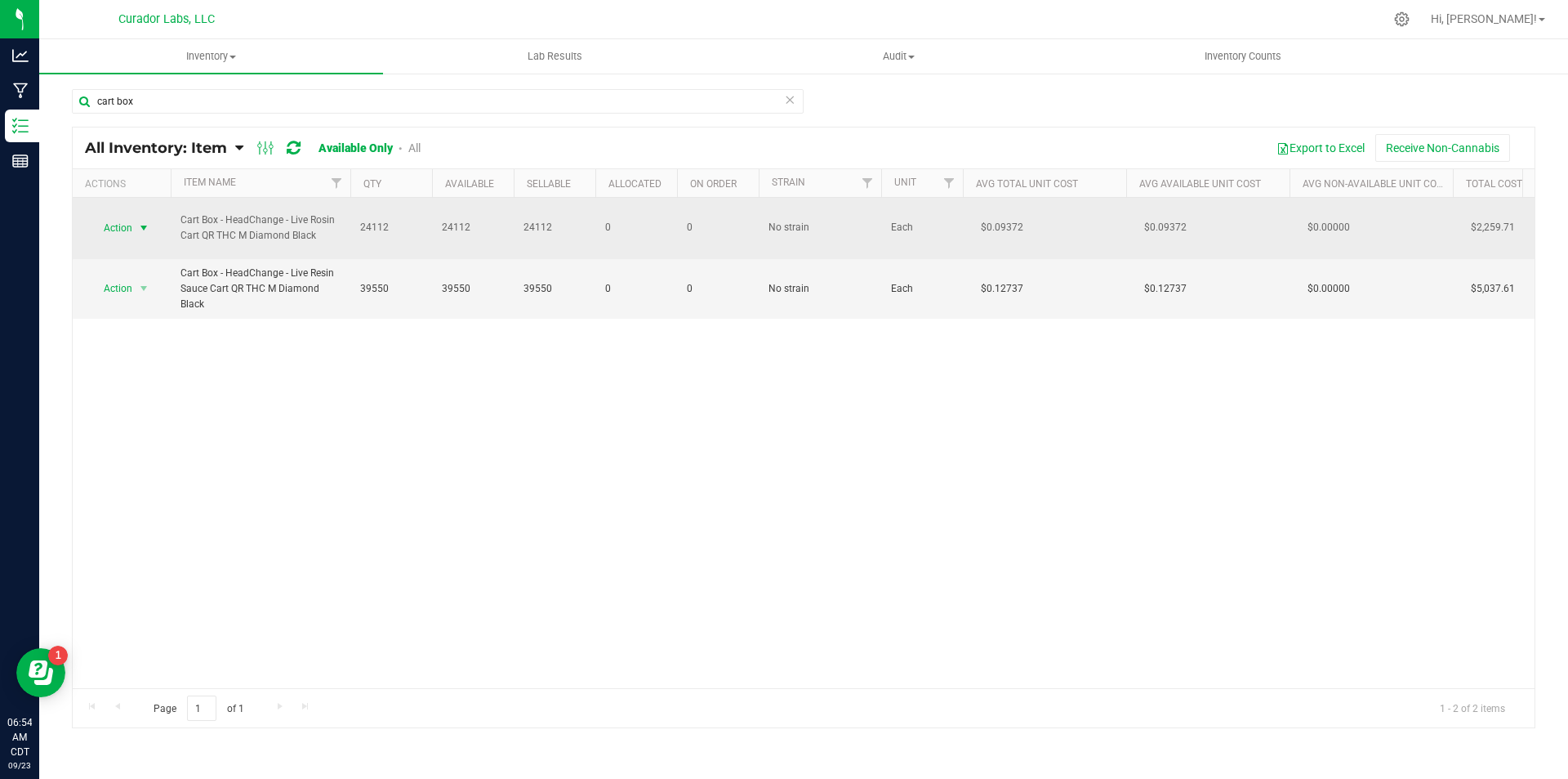
click at [121, 224] on span "Action" at bounding box center [111, 228] width 44 height 23
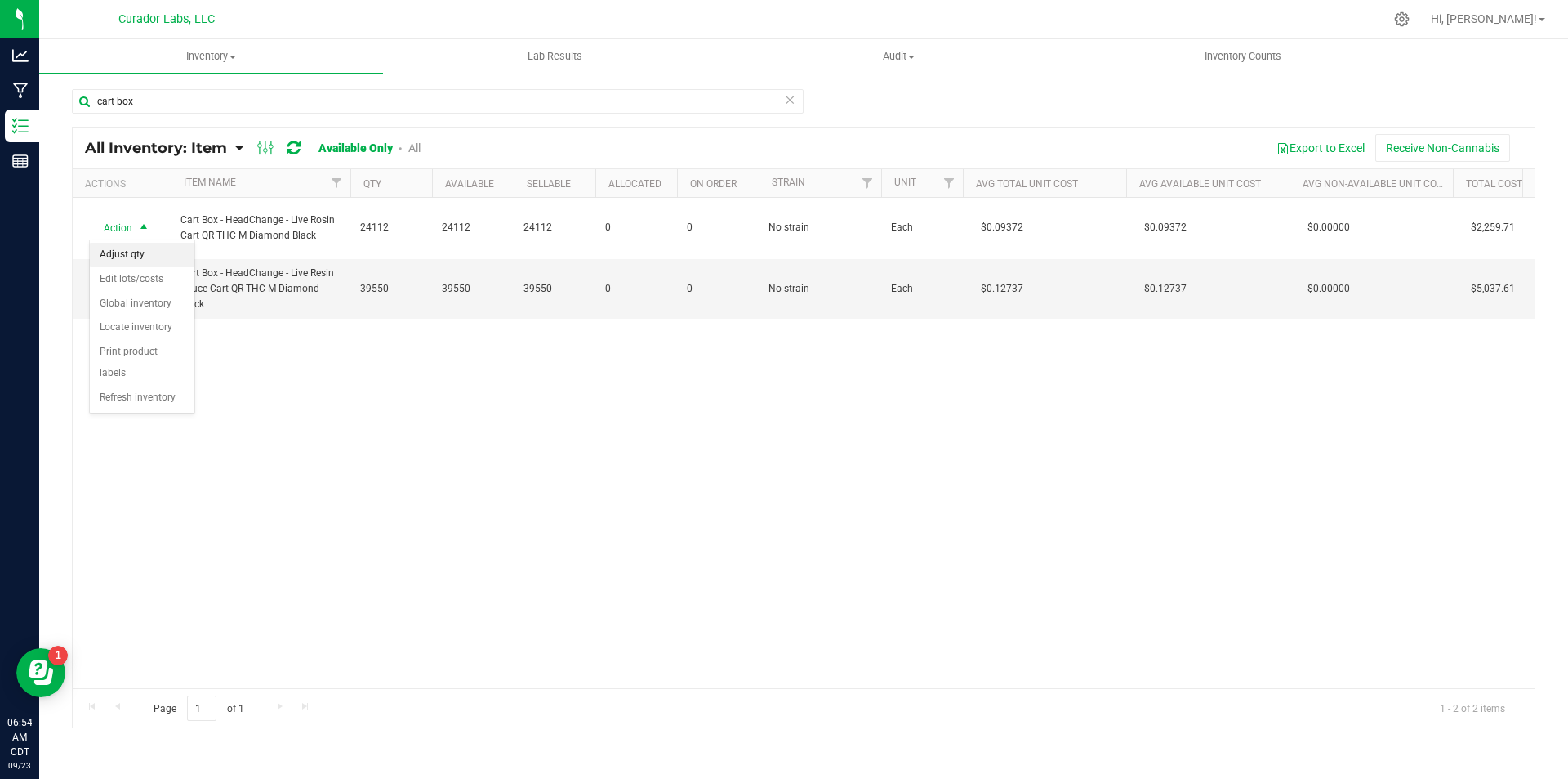
click at [118, 251] on li "Adjust qty" at bounding box center [142, 256] width 104 height 25
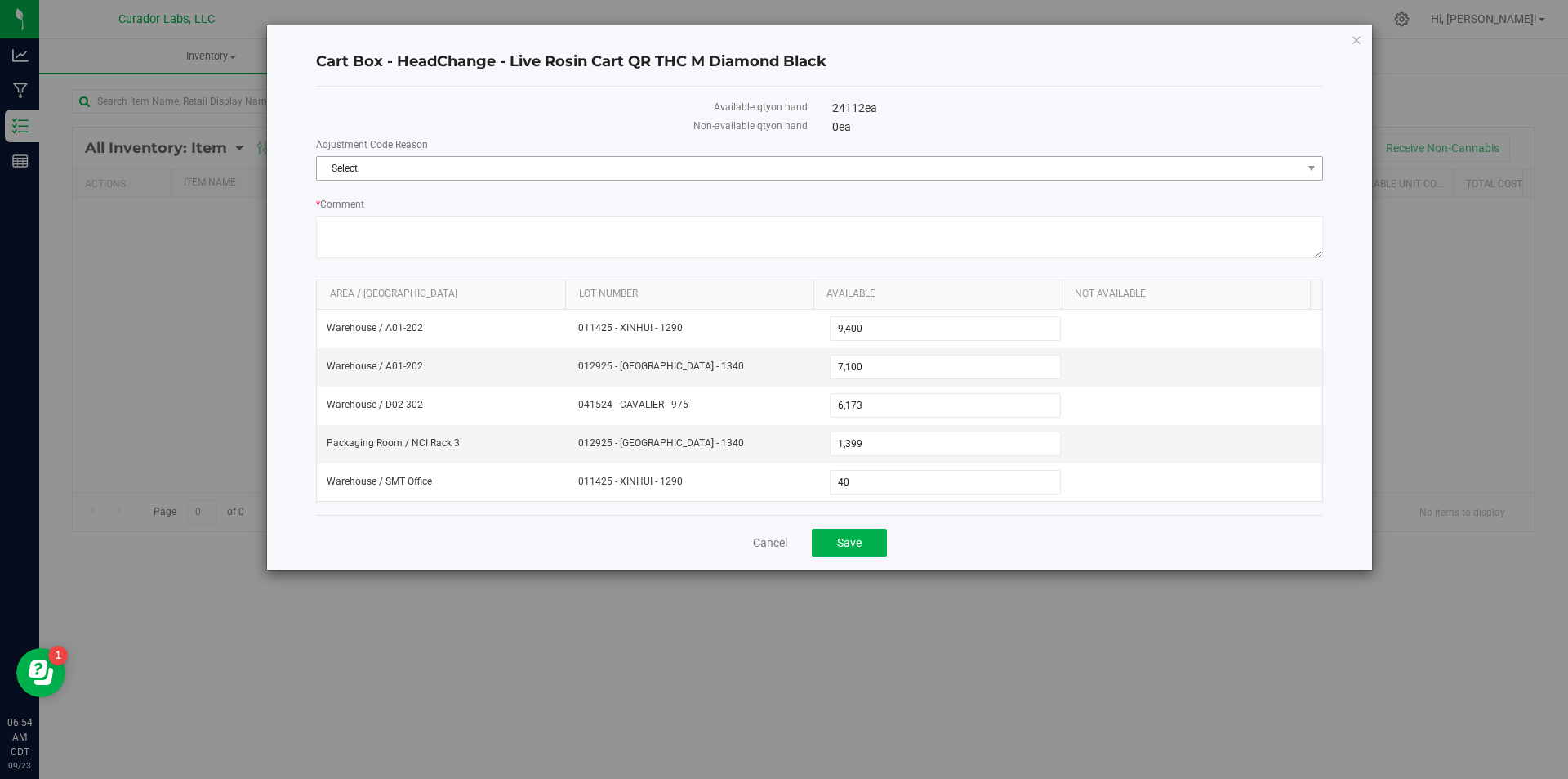
click at [441, 170] on span "Select" at bounding box center [809, 168] width 985 height 23
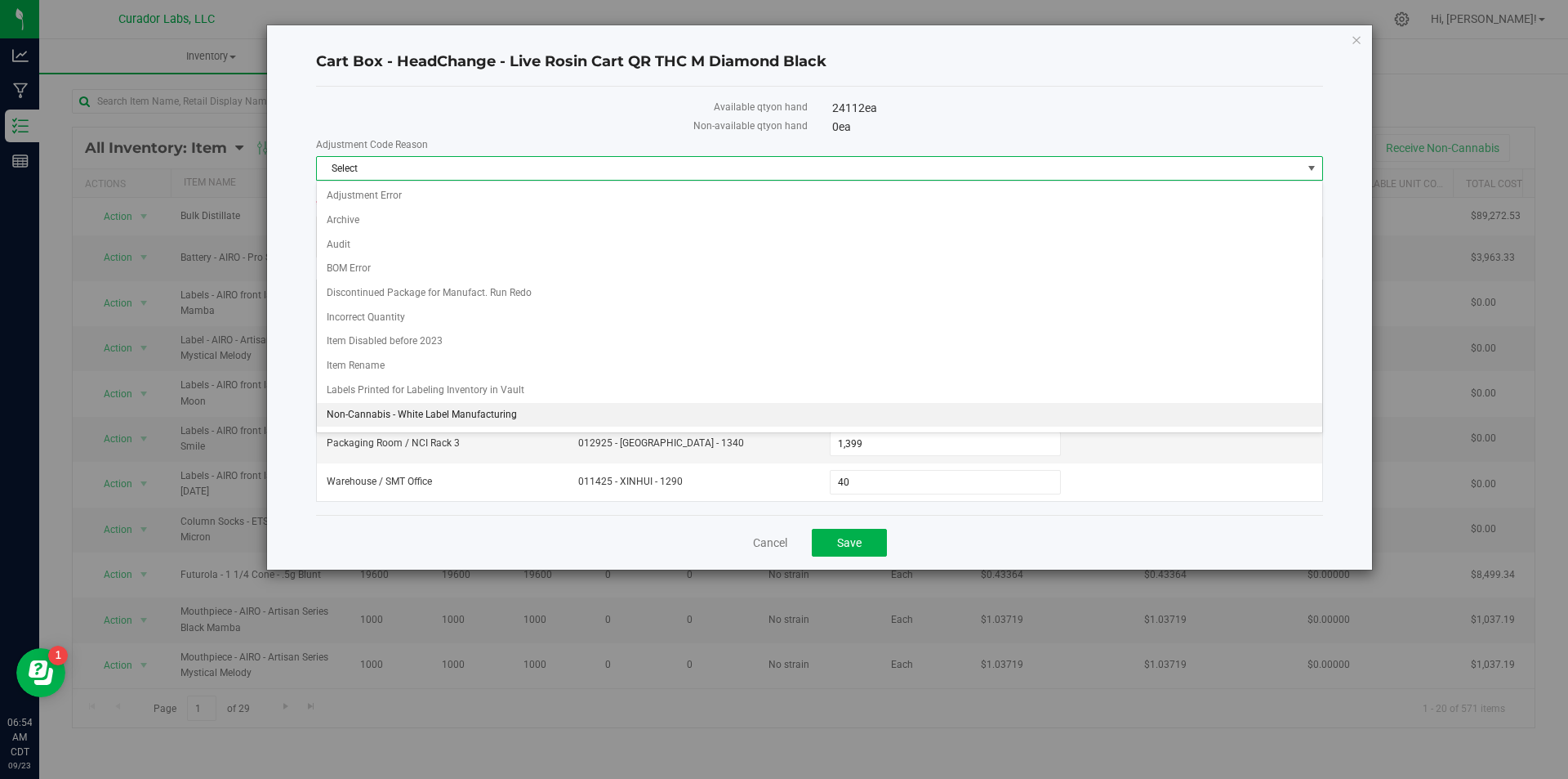
scroll to position [81, 0]
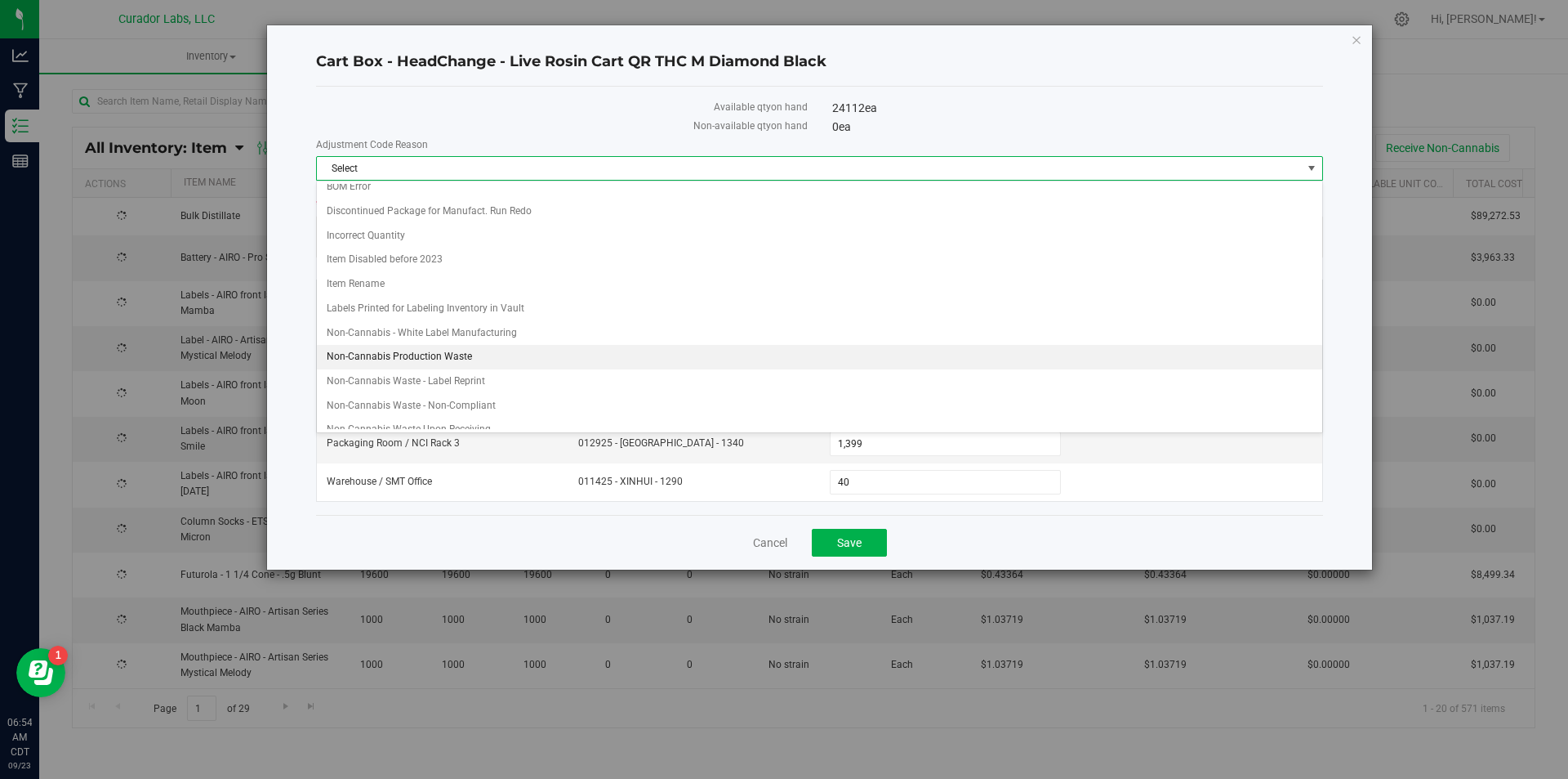
click at [450, 361] on li "Non-Cannabis Production Waste" at bounding box center [819, 357] width 1005 height 25
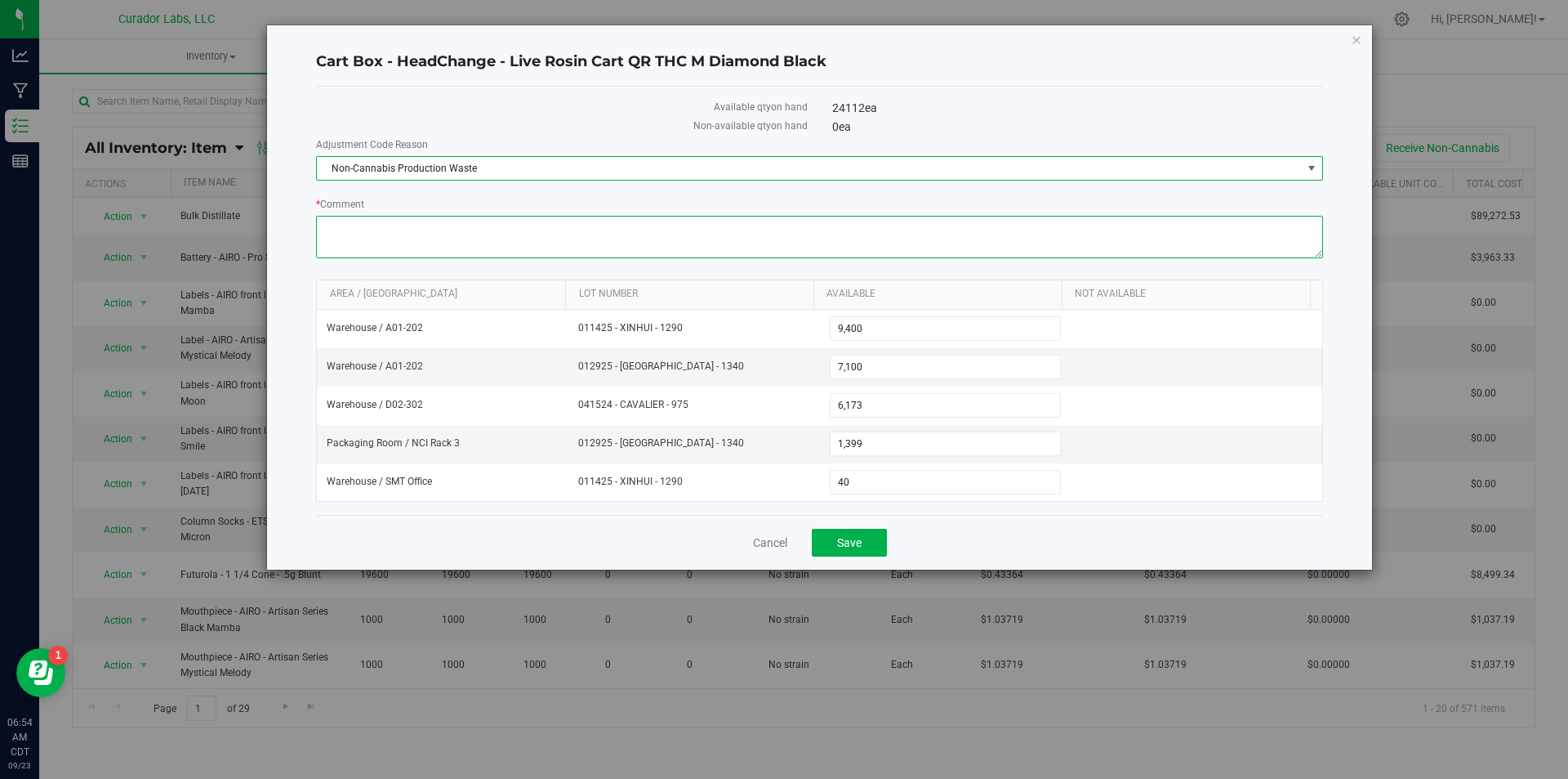
click at [407, 233] on textarea "* Comment" at bounding box center [819, 236] width 1007 height 42
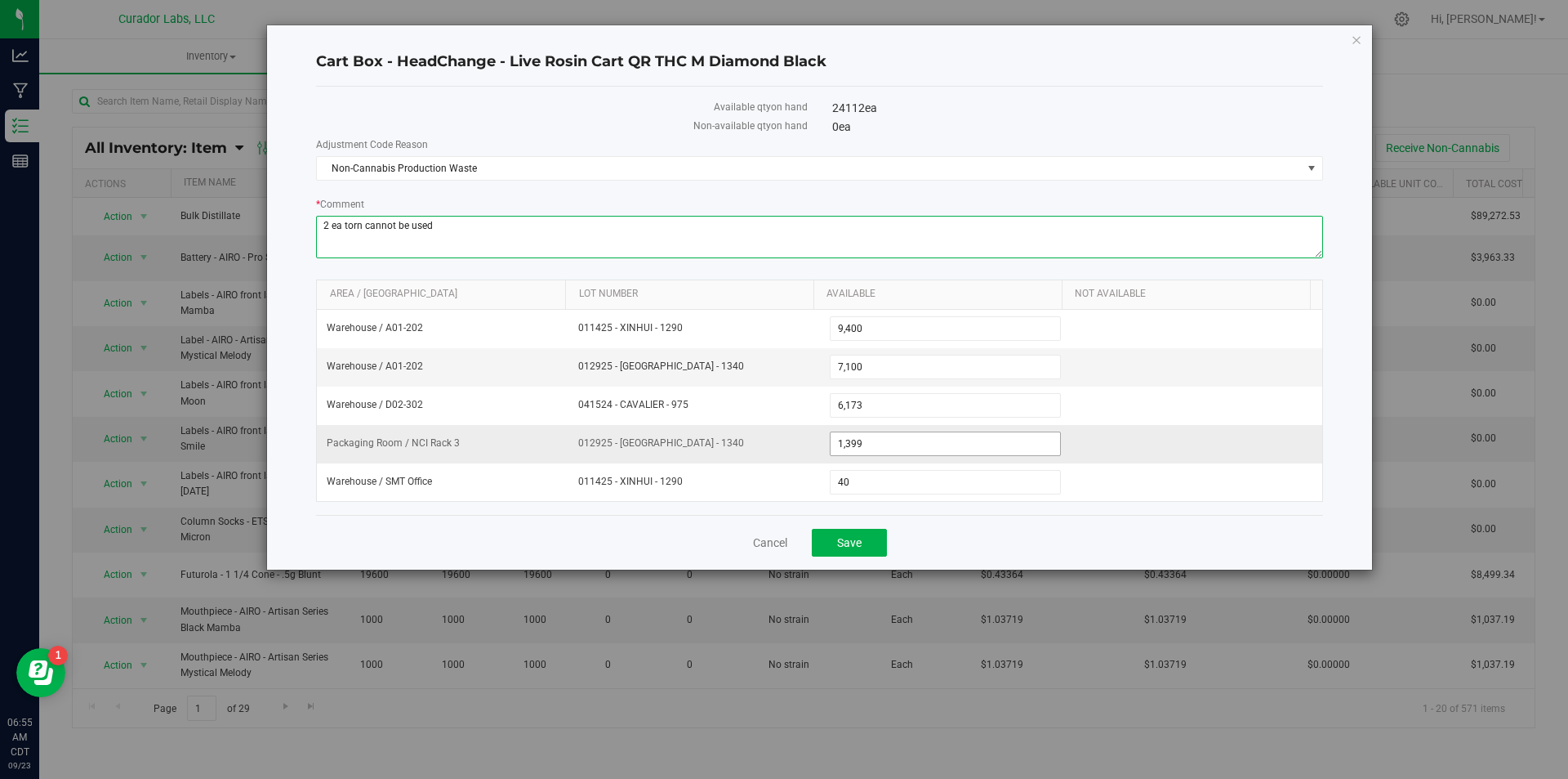
type textarea "2 ea torn cannot be used"
click at [877, 449] on span "1,399 1399" at bounding box center [946, 444] width 232 height 25
type input "1397"
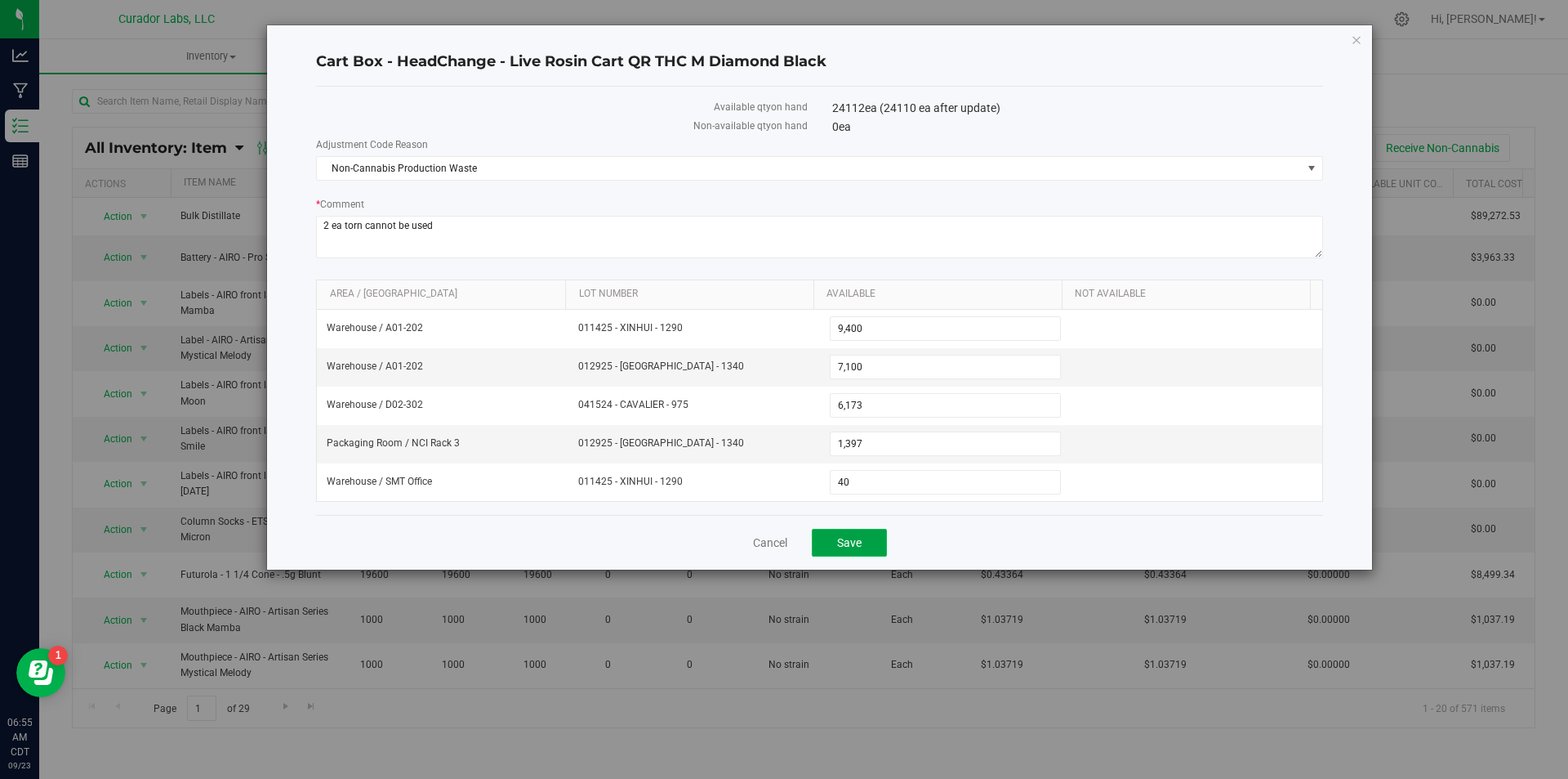
click at [853, 553] on button "Save" at bounding box center [850, 542] width 76 height 28
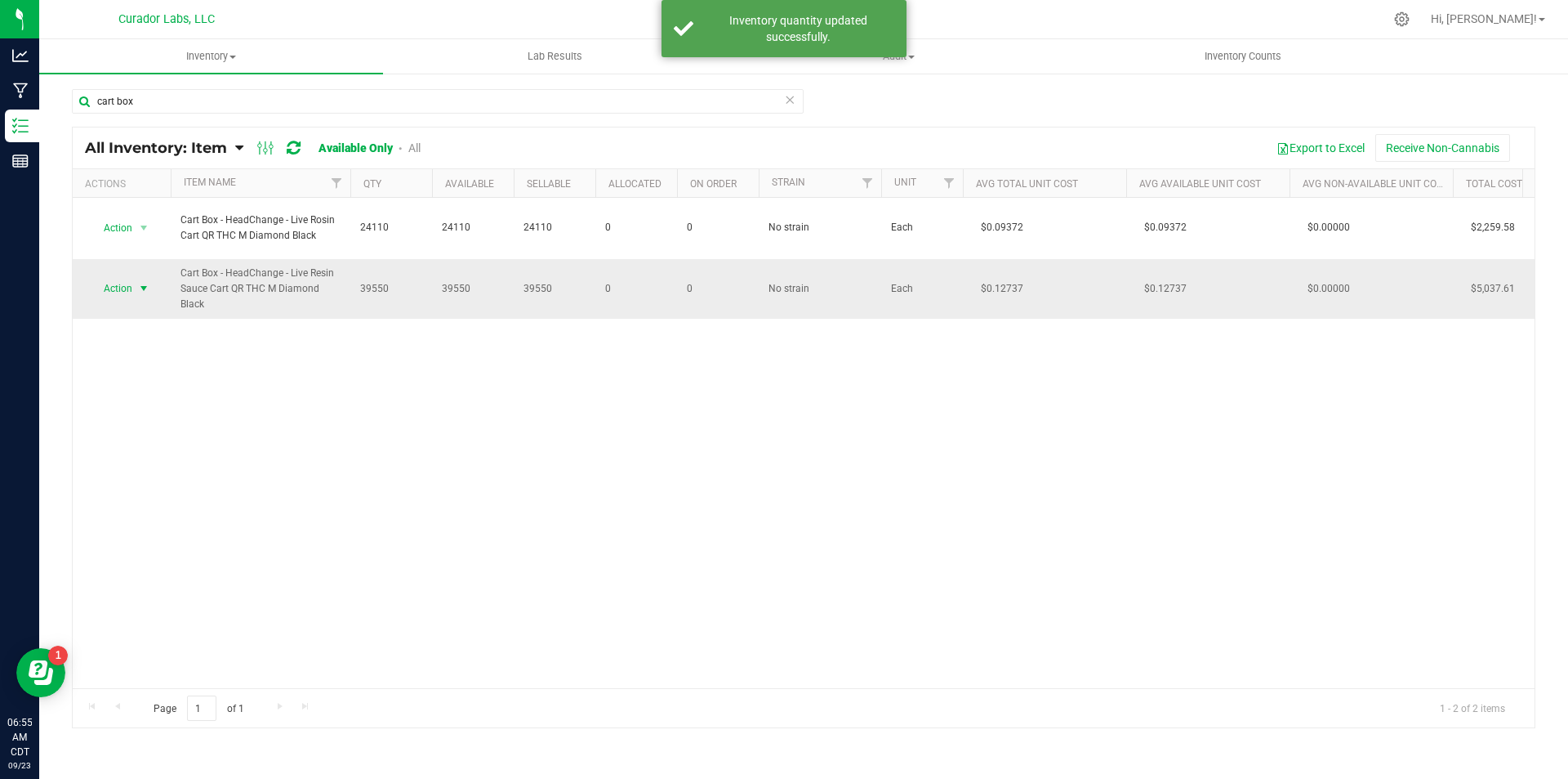
click at [112, 289] on span "Action" at bounding box center [111, 288] width 44 height 23
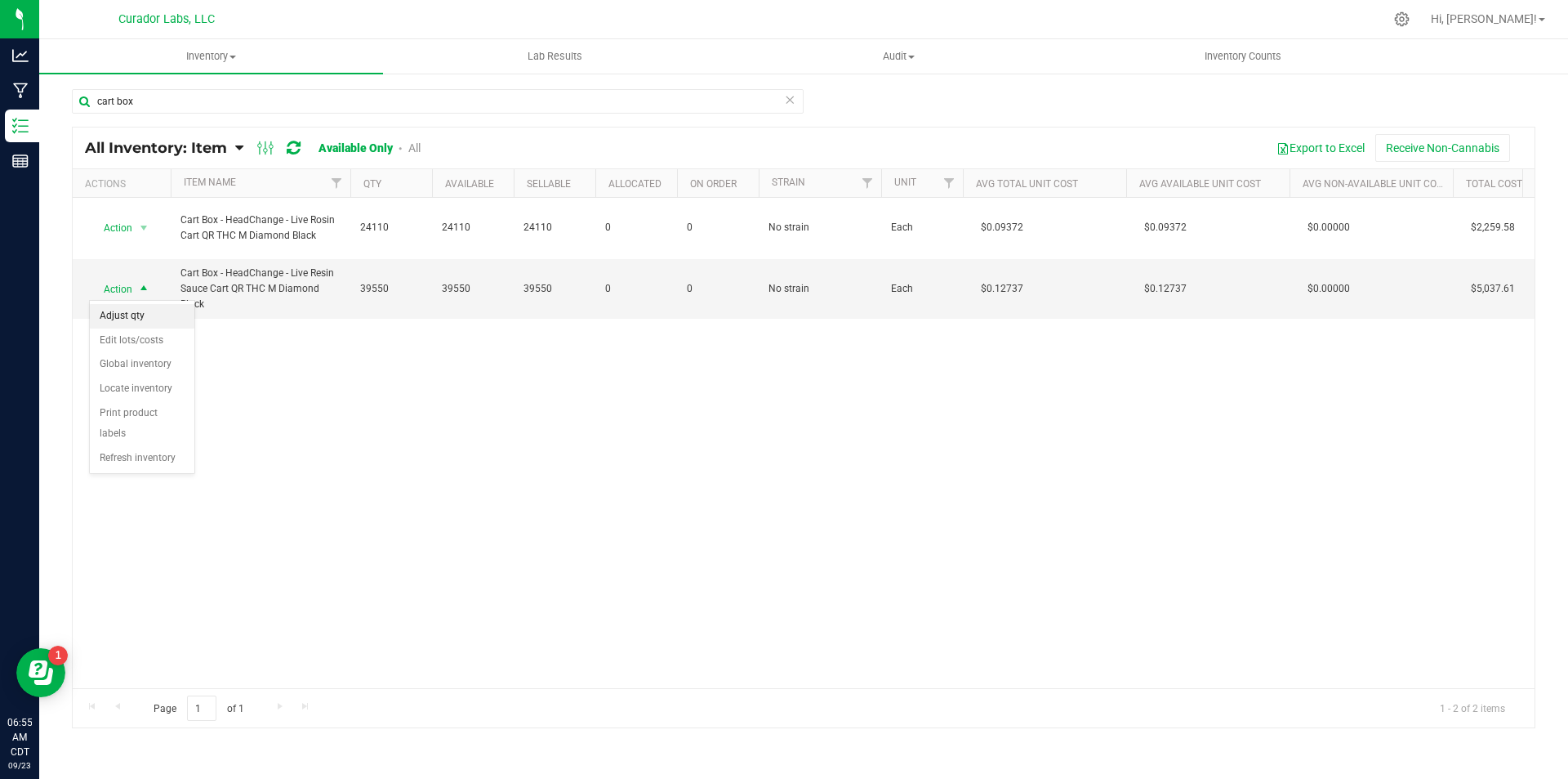
click at [155, 311] on li "Adjust qty" at bounding box center [142, 317] width 104 height 25
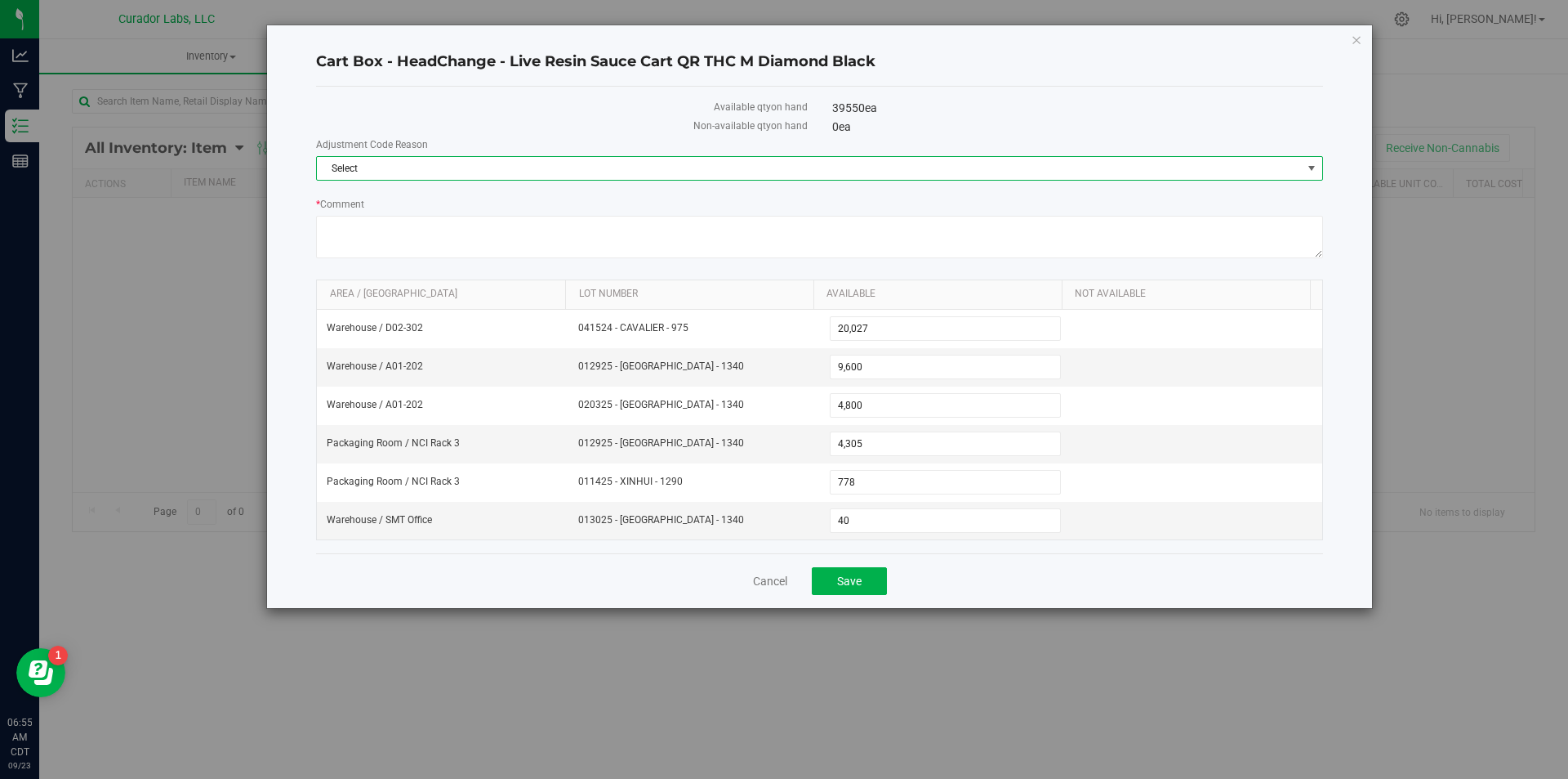
click at [501, 171] on span "Select" at bounding box center [809, 168] width 985 height 23
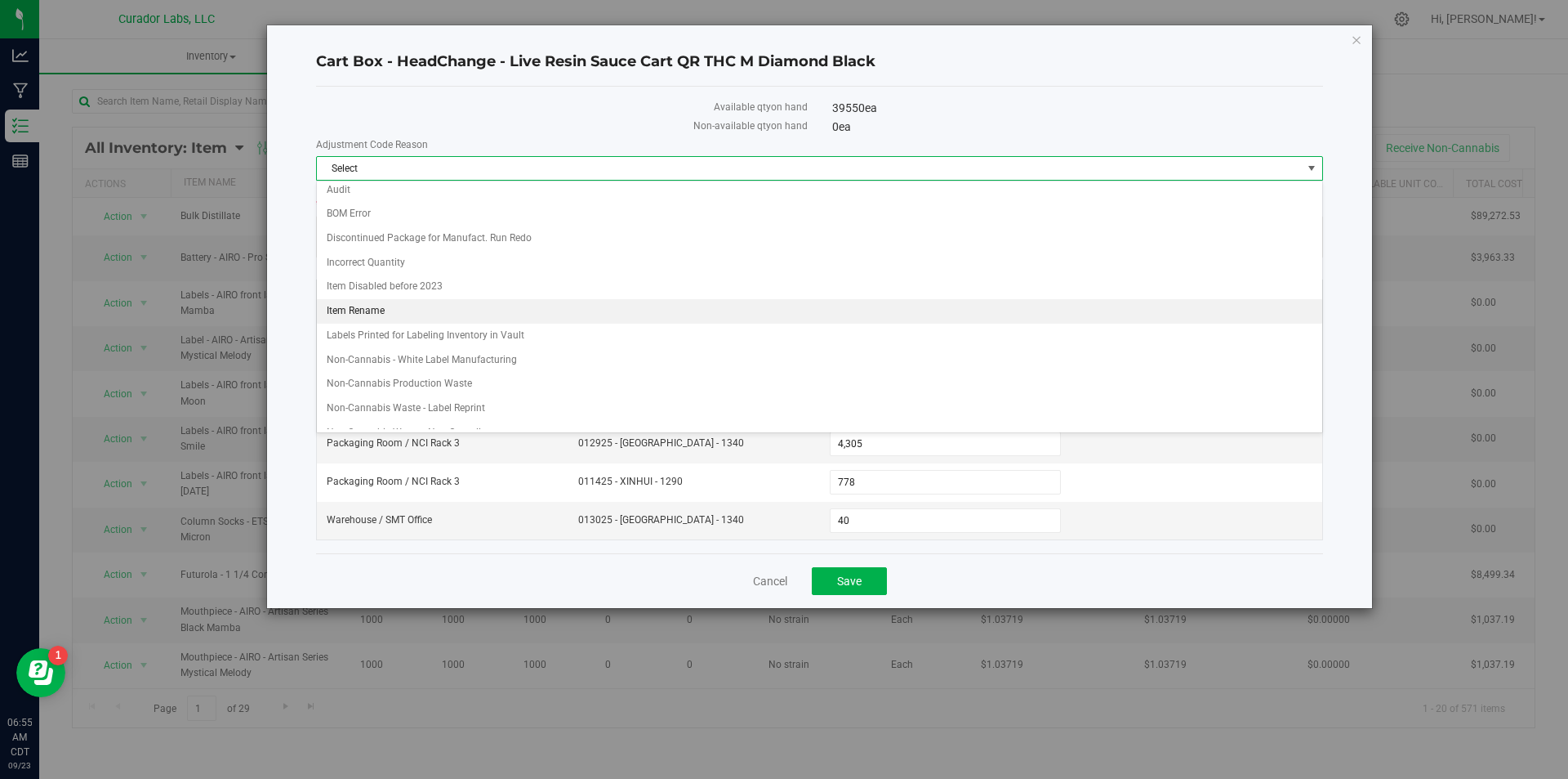
scroll to position [81, 0]
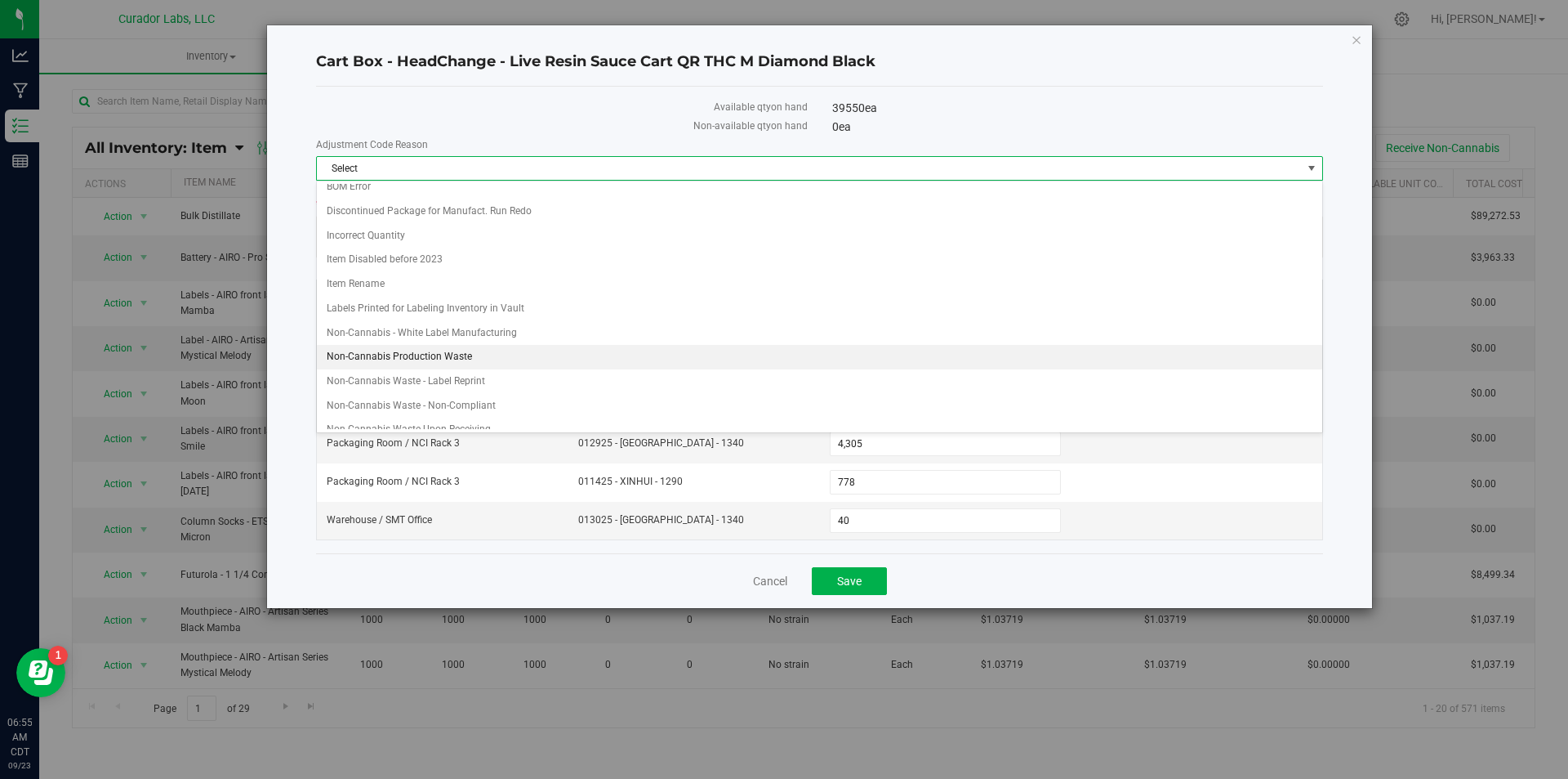
click at [456, 357] on li "Non-Cannabis Production Waste" at bounding box center [819, 357] width 1005 height 25
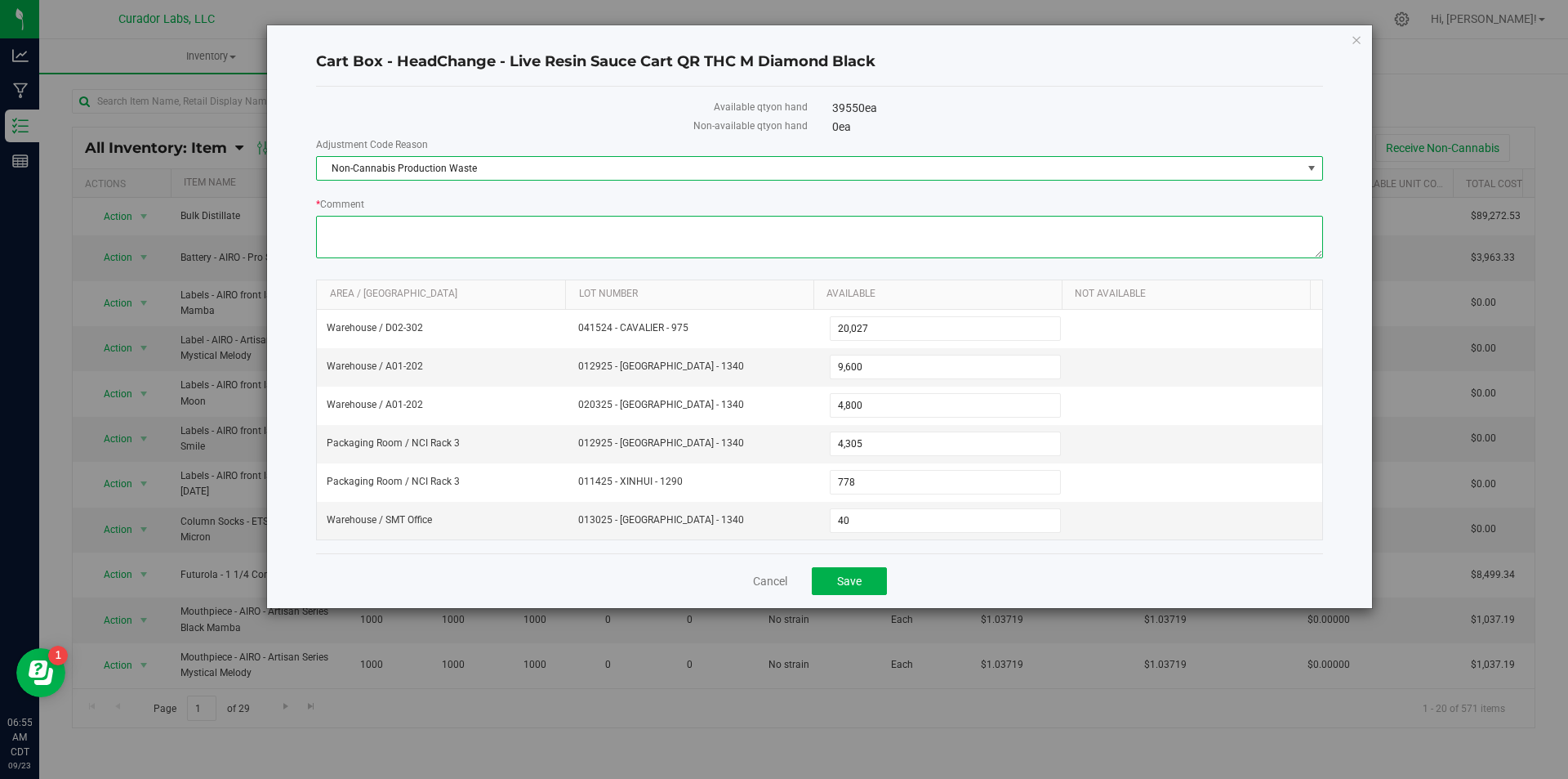
click at [471, 223] on textarea "* Comment" at bounding box center [819, 236] width 1007 height 42
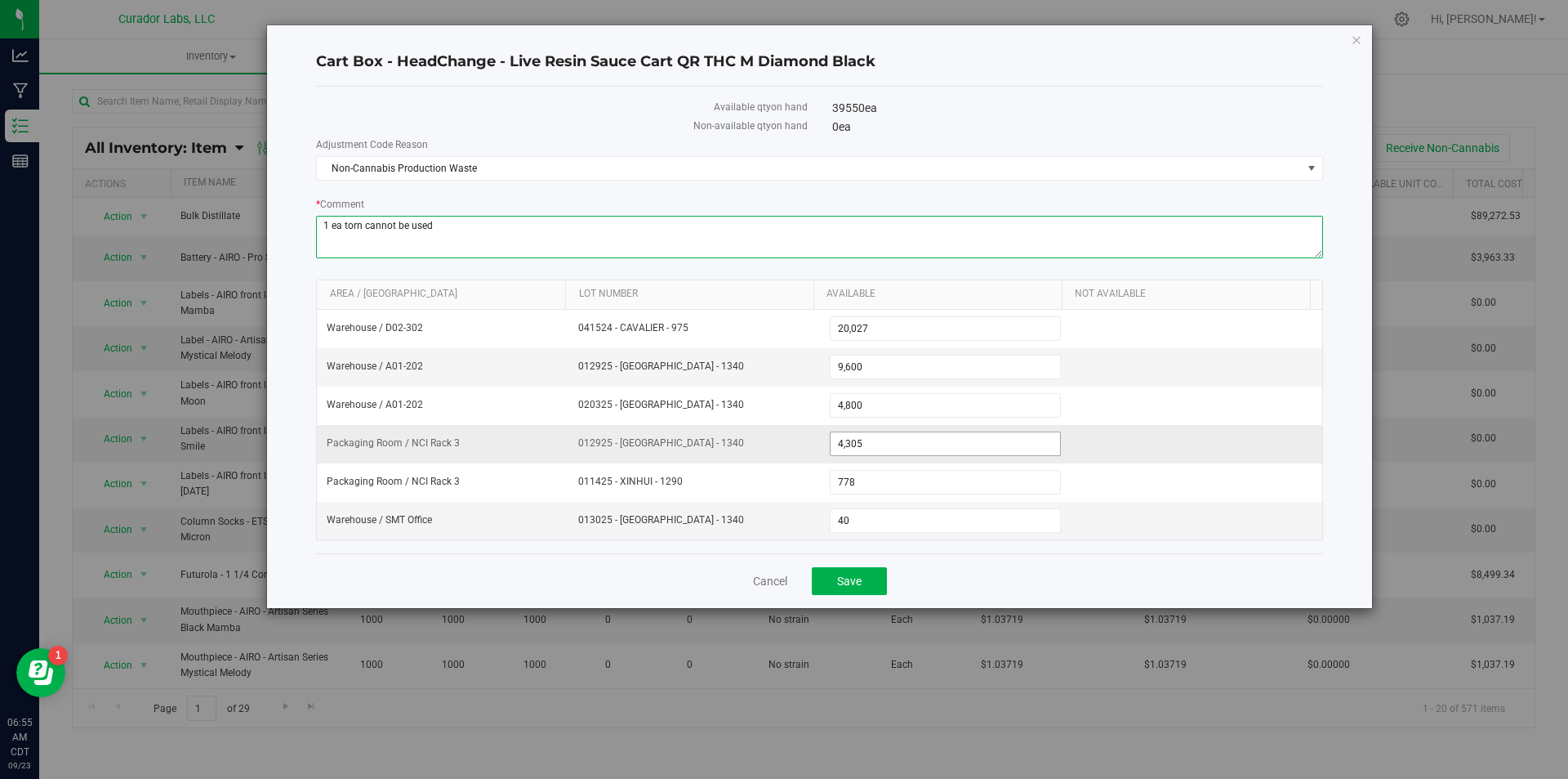
type textarea "1 ea torn cannot be used"
click at [899, 434] on span "4,305 4305" at bounding box center [946, 444] width 232 height 25
type input "4304"
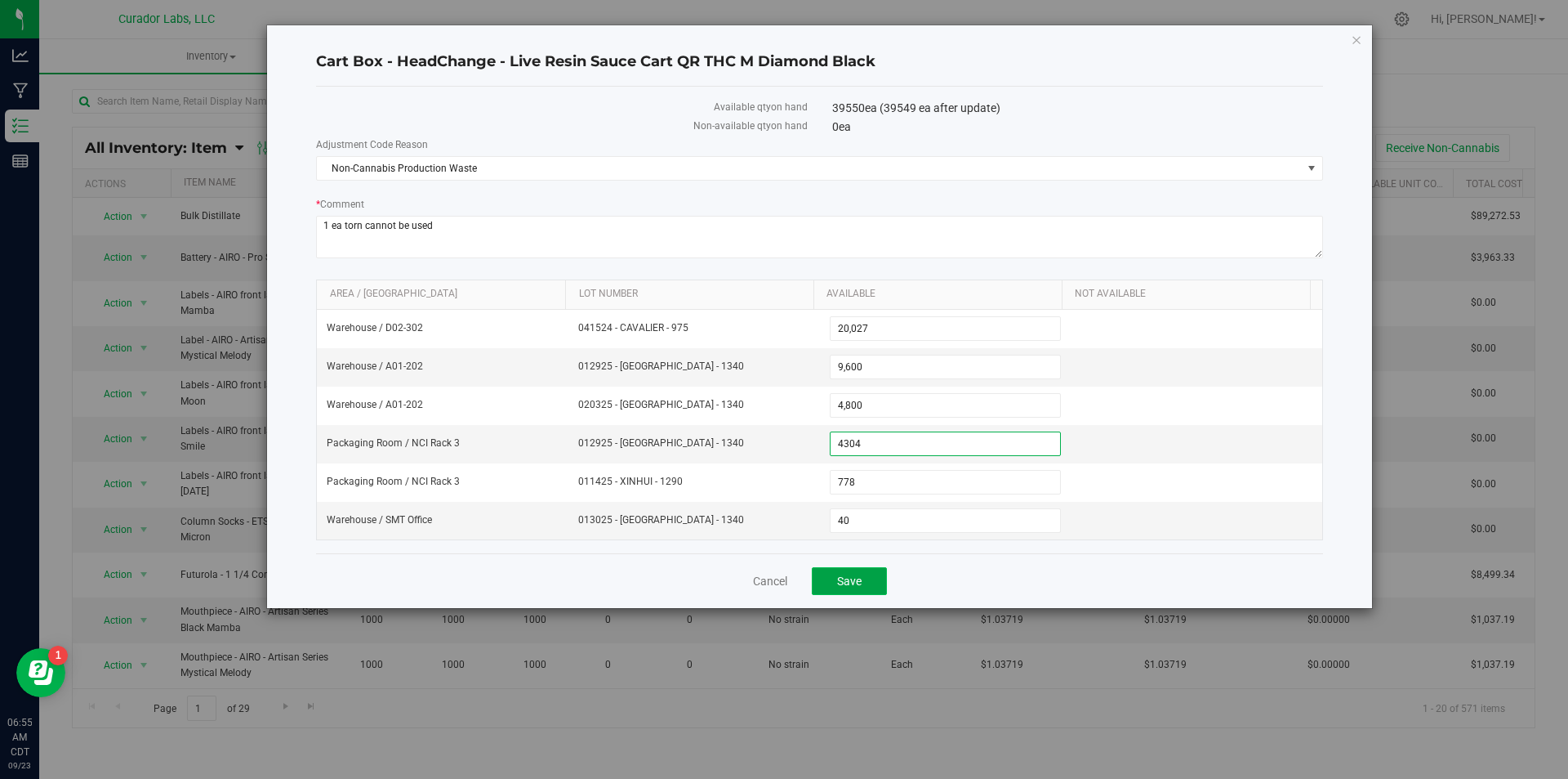
click at [868, 585] on button "Save" at bounding box center [850, 581] width 76 height 28
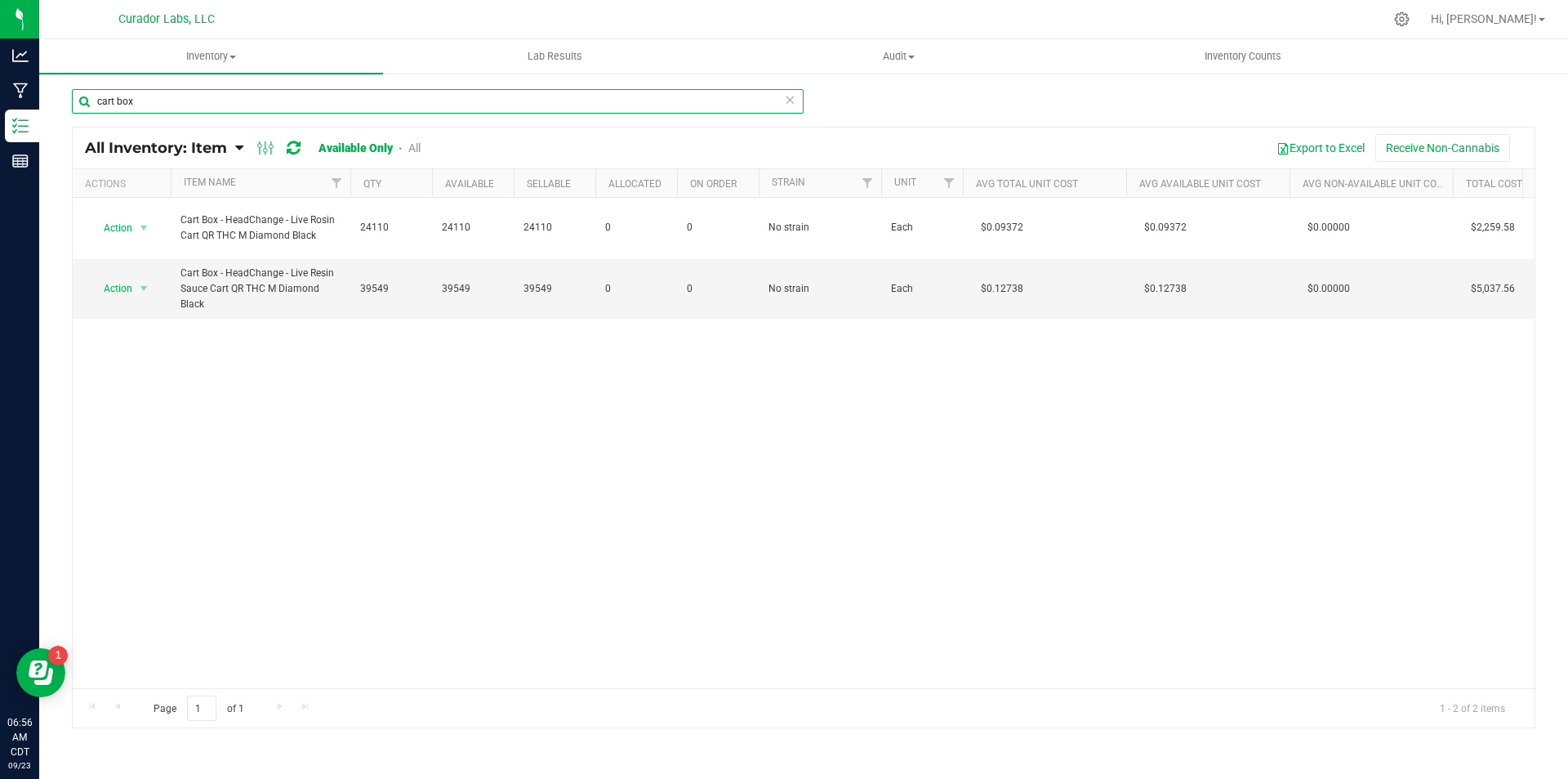
drag, startPoint x: 160, startPoint y: 104, endPoint x: 49, endPoint y: 101, distance: 111.0
click at [51, 101] on div "cart box All Inventory: Item Item Summary Item (default) Item by Strain Item by…" at bounding box center [804, 327] width 1529 height 511
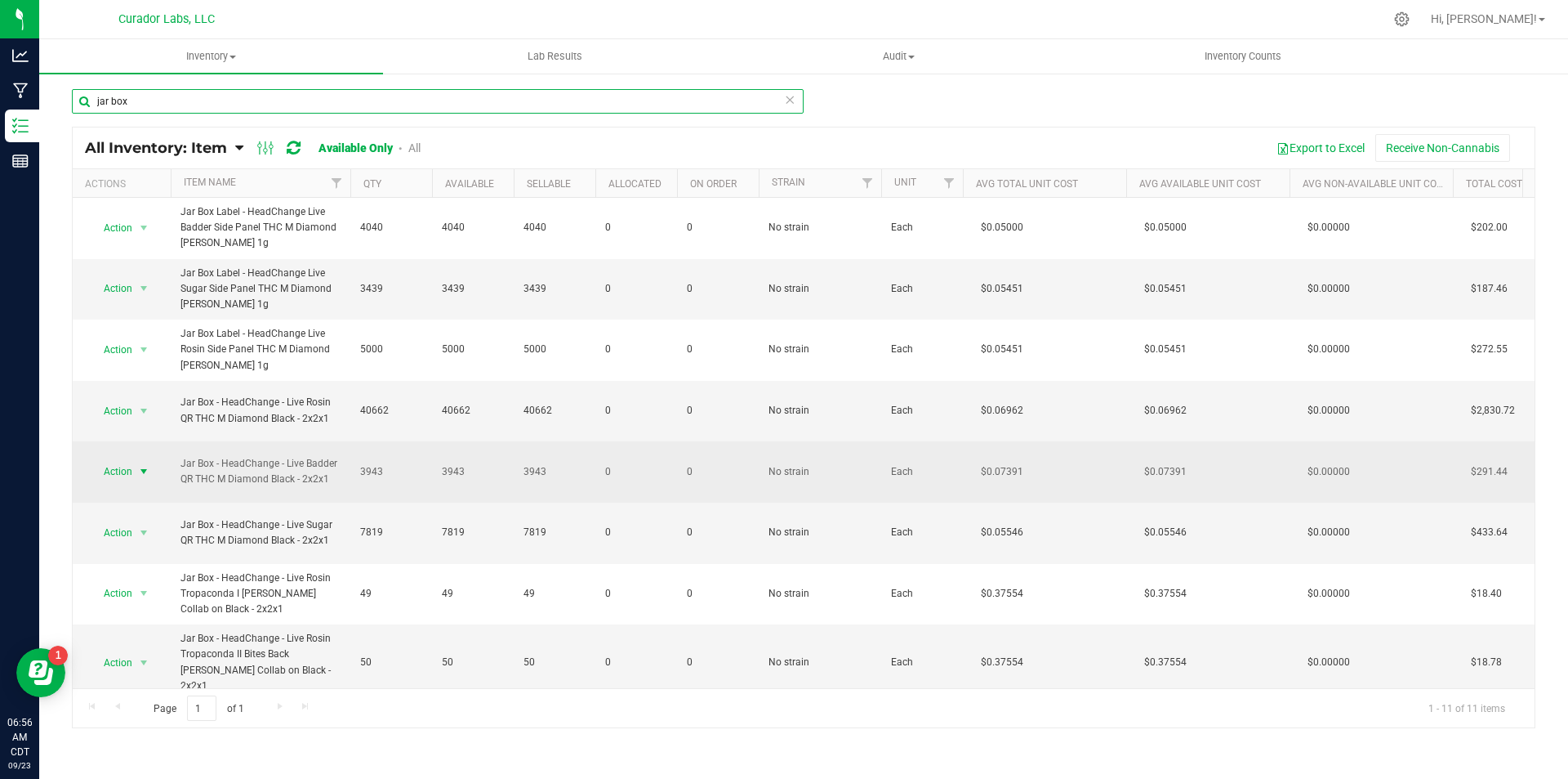
type input "jar box"
click at [119, 473] on span "Action" at bounding box center [111, 472] width 44 height 23
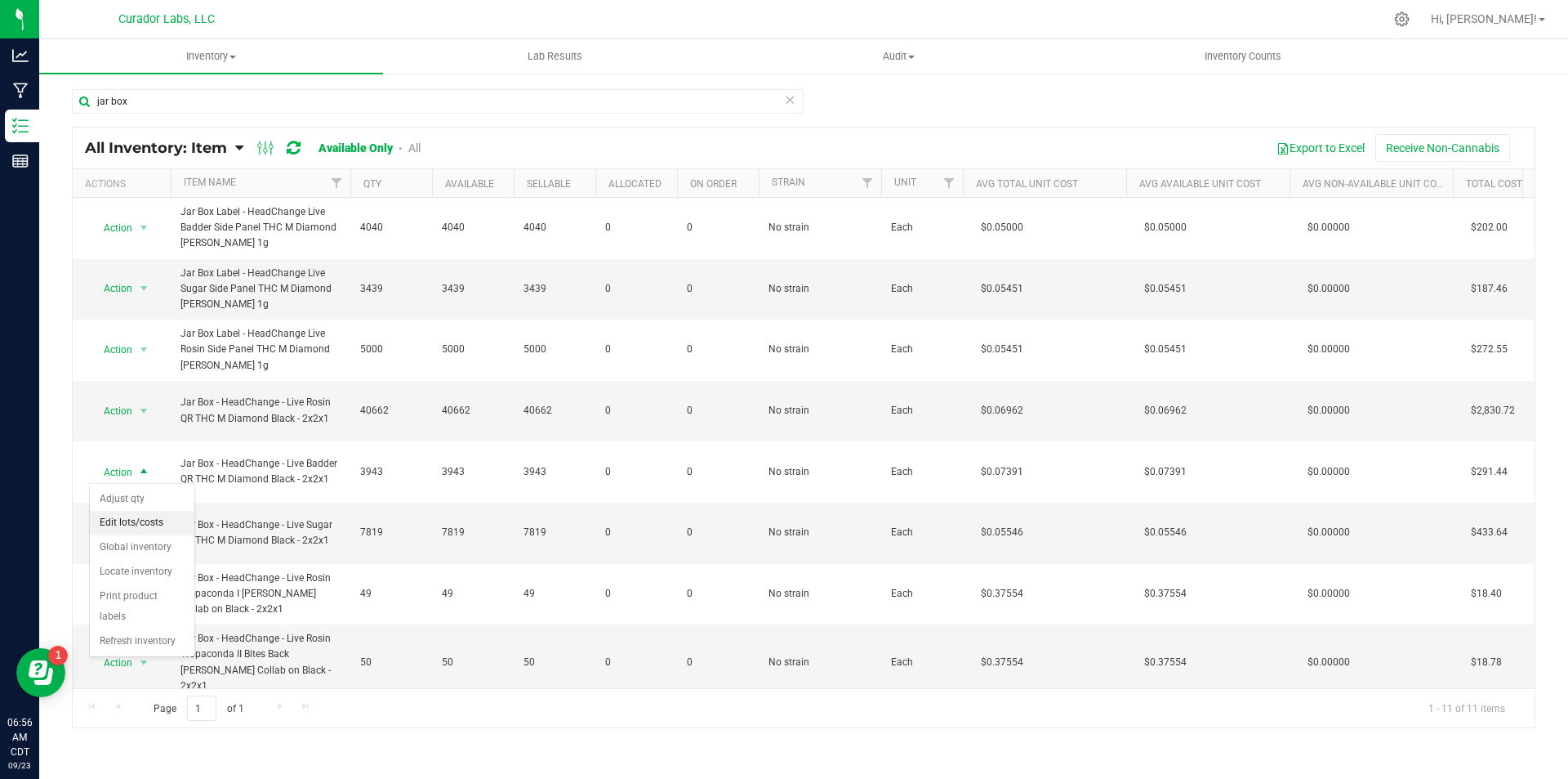
click at [121, 515] on li "Edit lots/costs" at bounding box center [142, 523] width 104 height 25
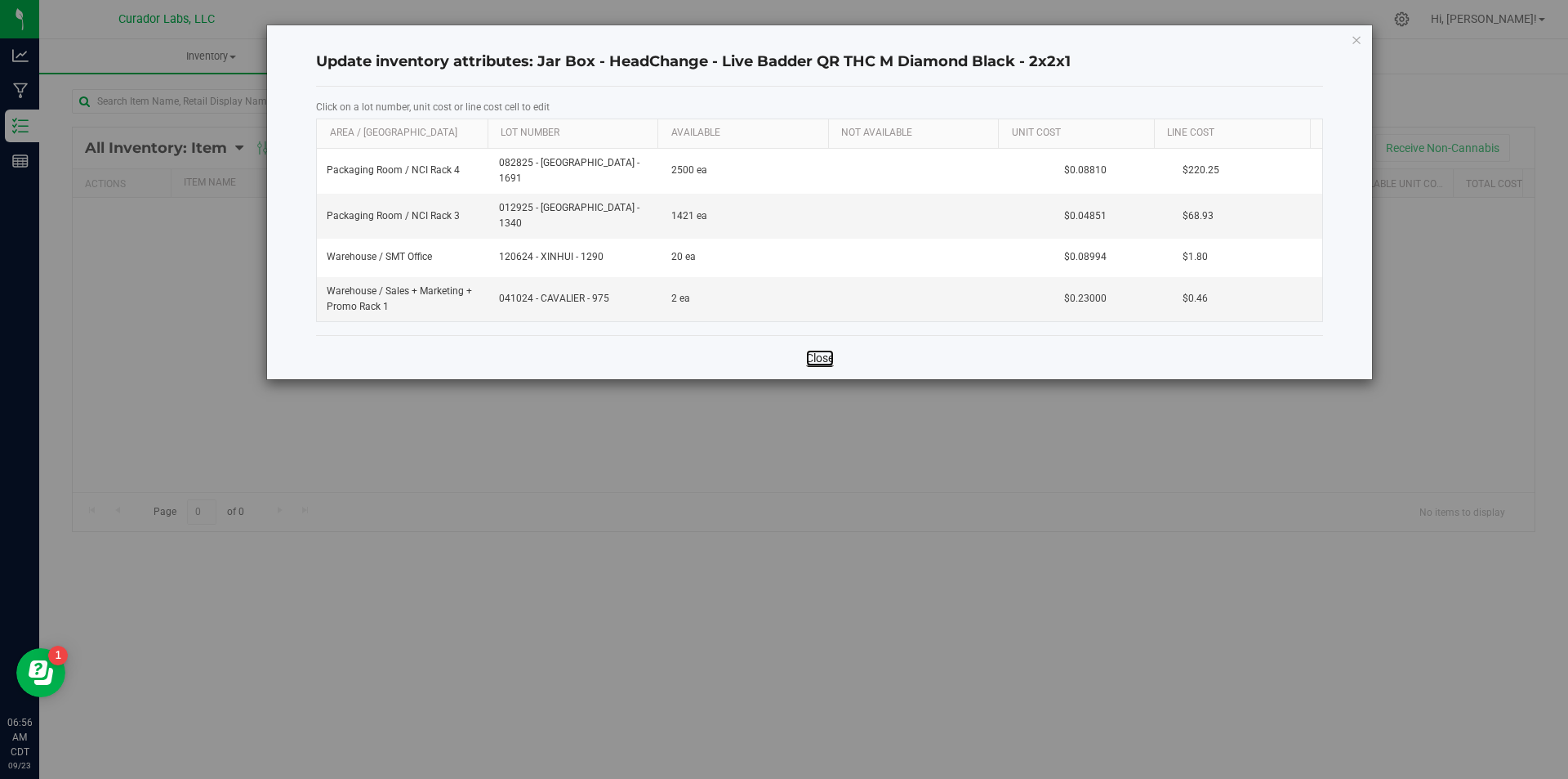
click at [817, 349] on link "Close" at bounding box center [820, 357] width 28 height 16
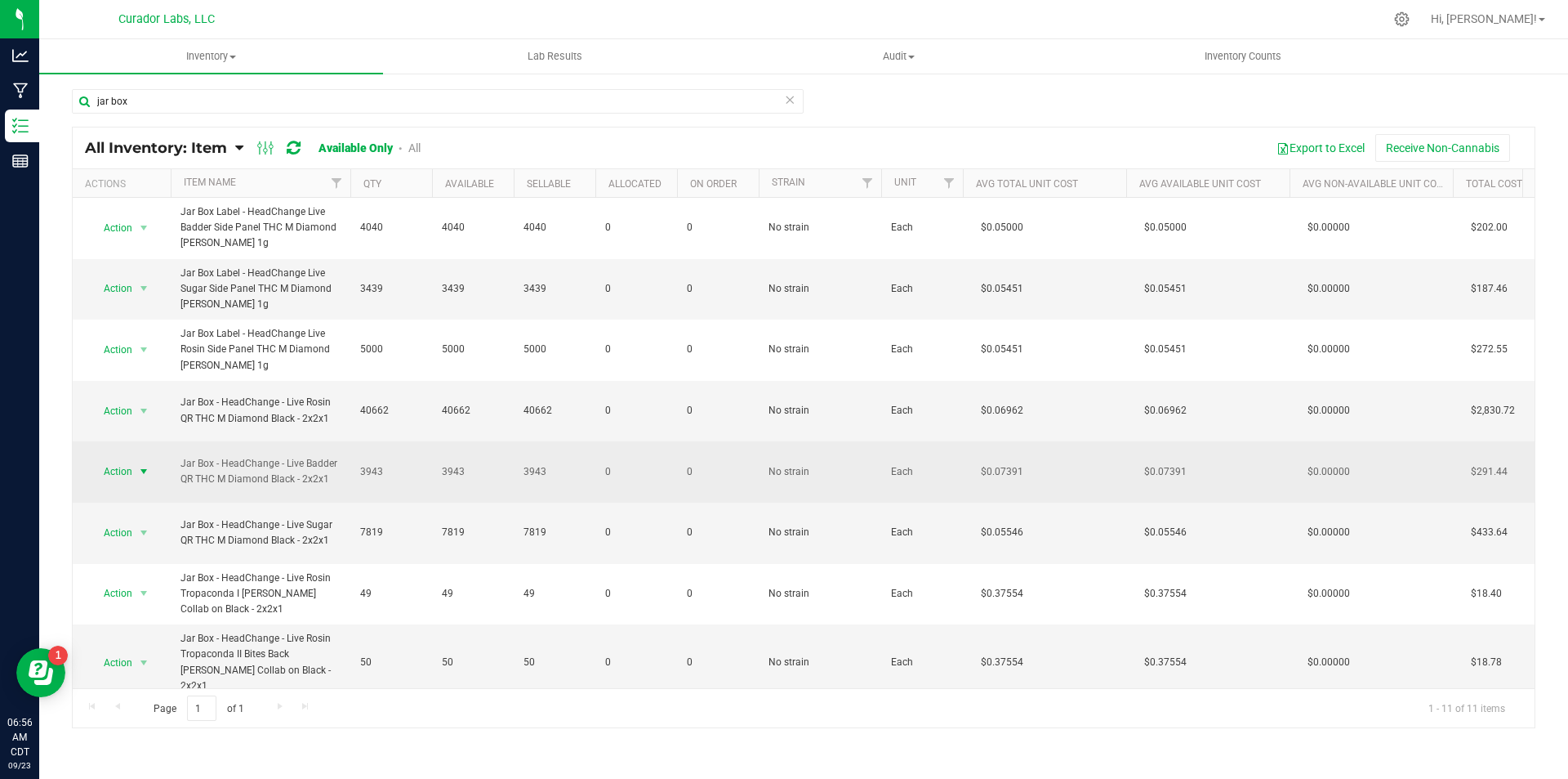
click at [112, 470] on span "Action" at bounding box center [111, 472] width 44 height 23
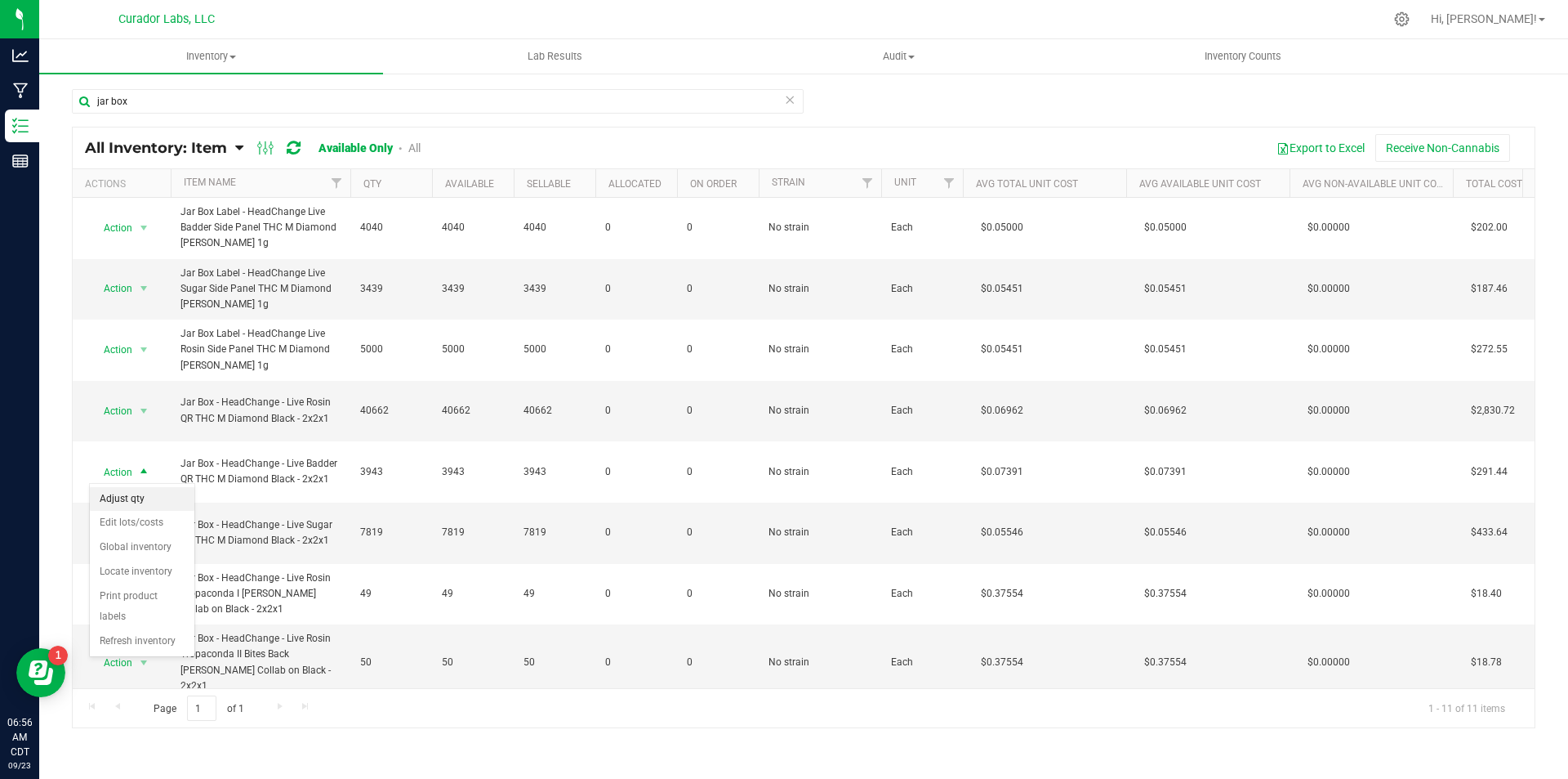
click at [113, 494] on li "Adjust qty" at bounding box center [142, 500] width 104 height 25
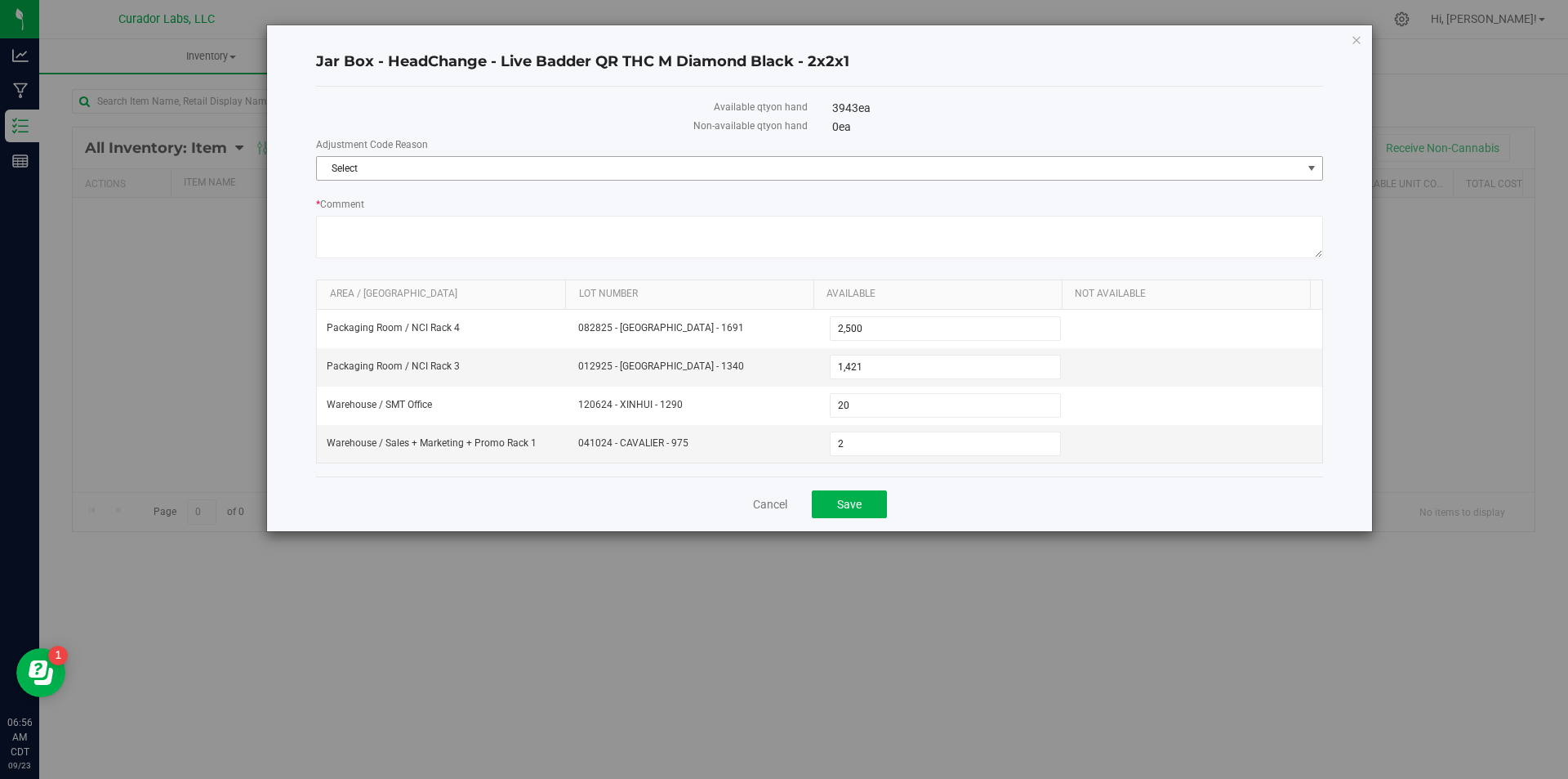
click at [410, 164] on span "Select" at bounding box center [809, 168] width 985 height 23
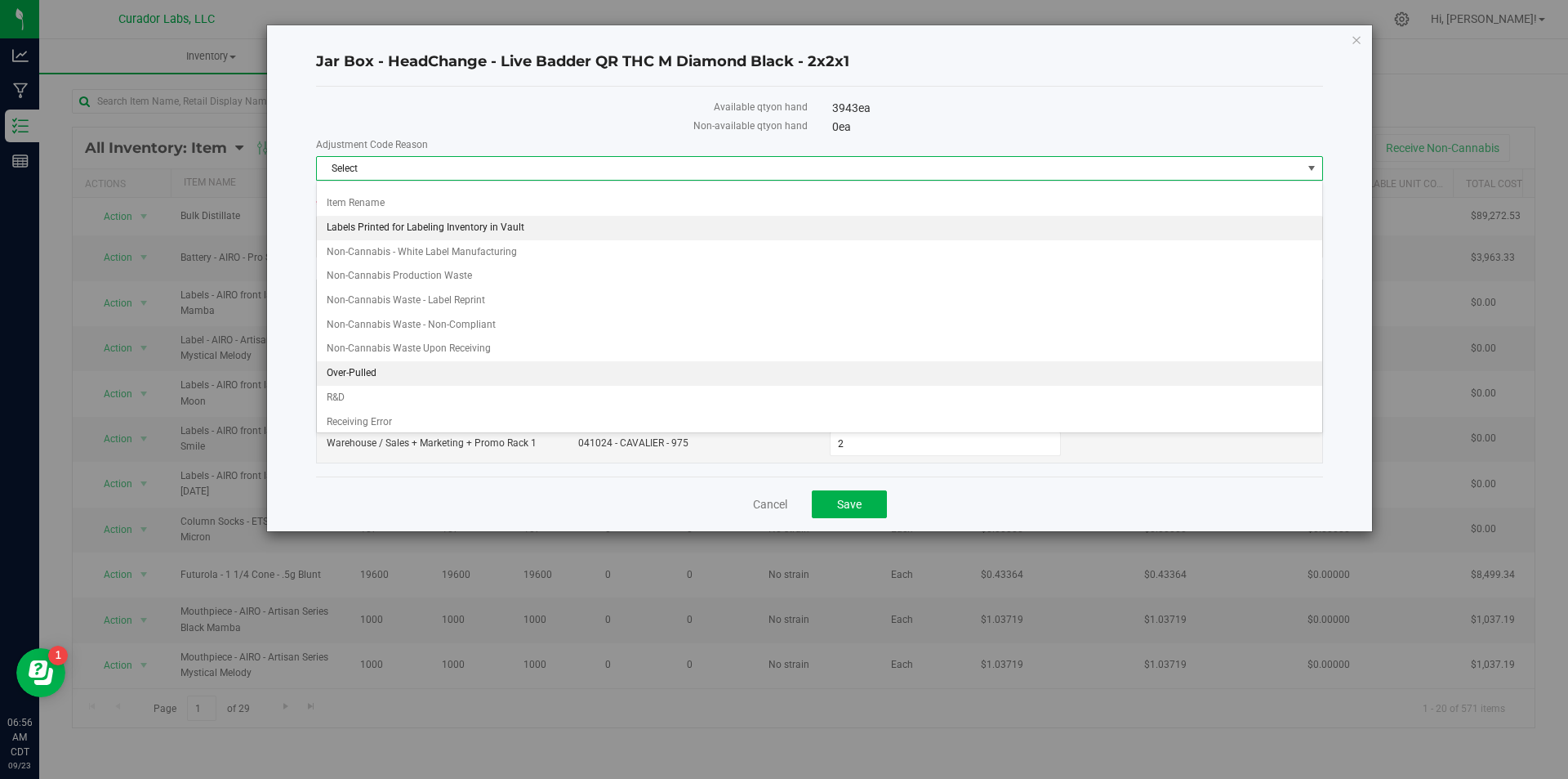
scroll to position [164, 0]
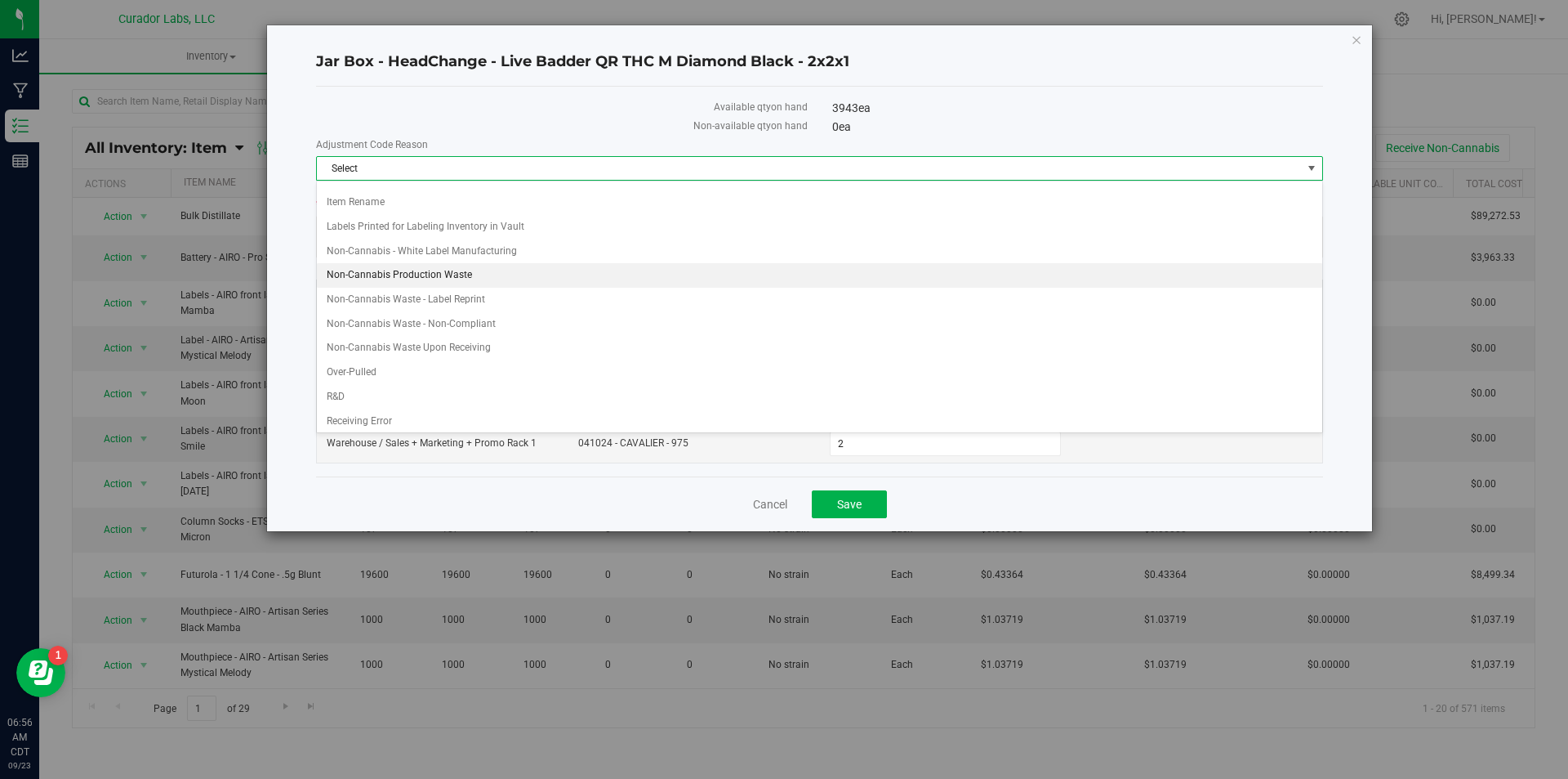
click at [449, 273] on li "Non-Cannabis Production Waste" at bounding box center [819, 276] width 1005 height 25
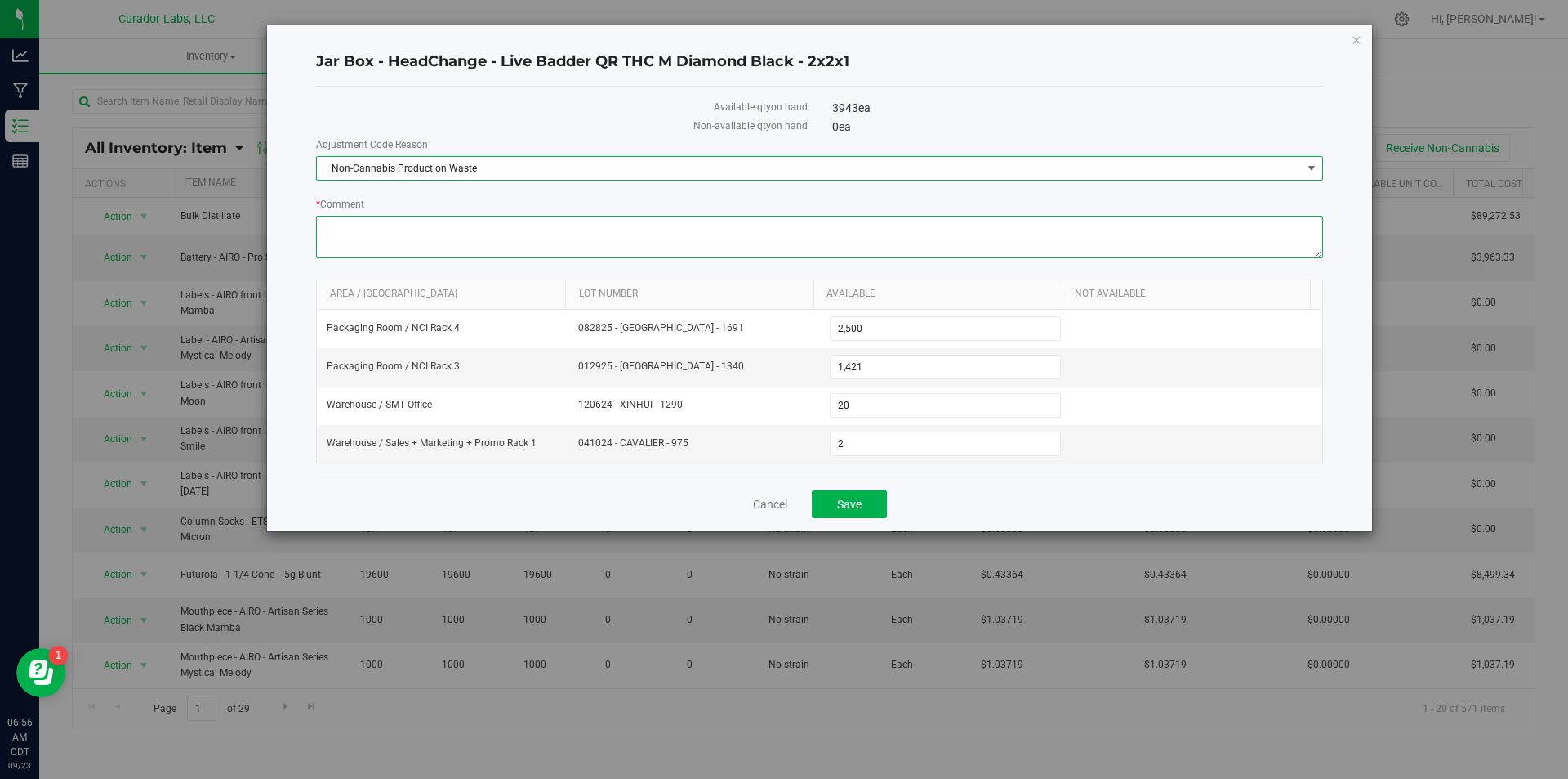
click at [419, 232] on textarea "* Comment" at bounding box center [819, 236] width 1007 height 42
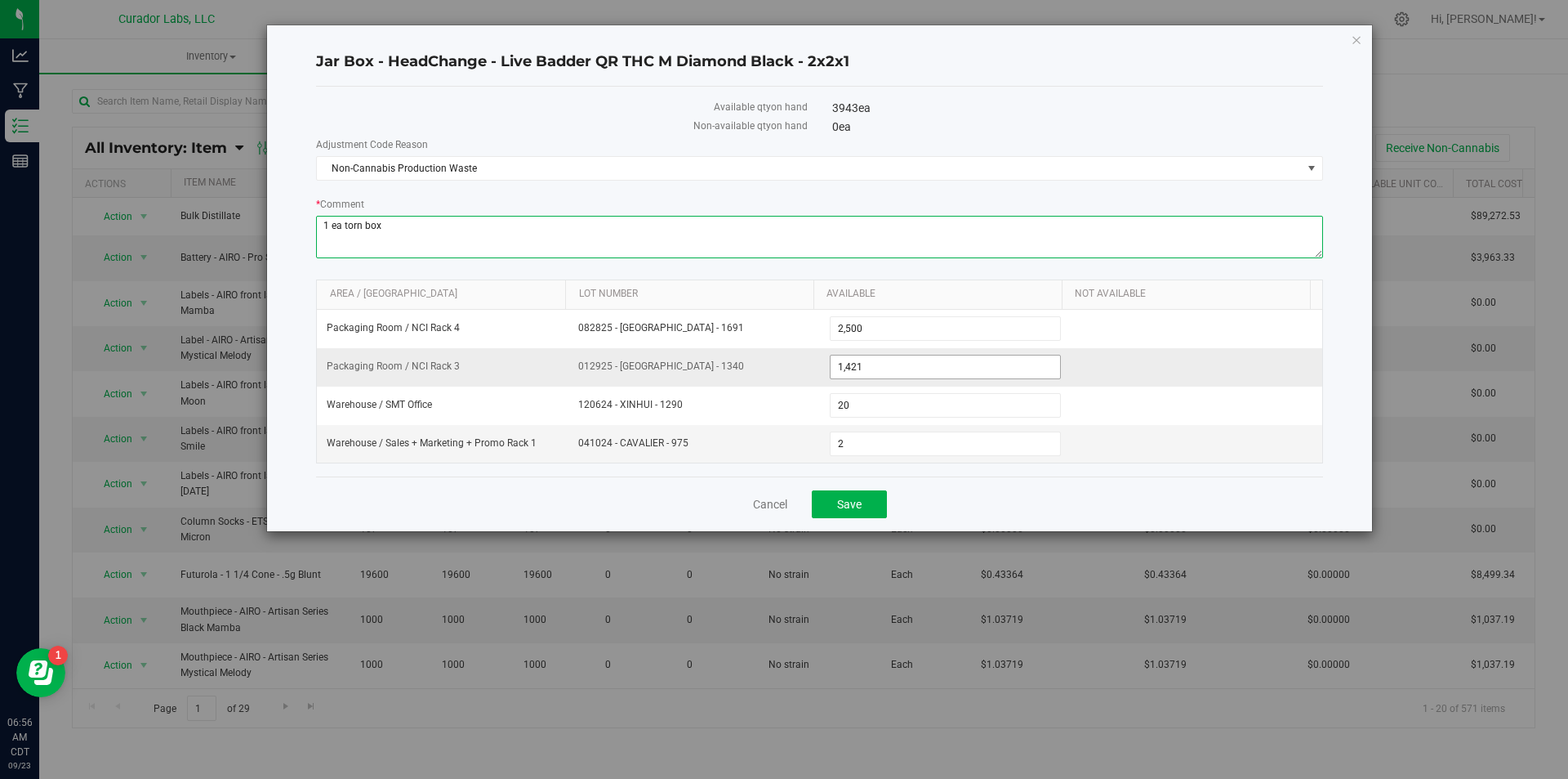
type textarea "1 ea torn box"
click at [971, 373] on span "1,421 1421" at bounding box center [946, 367] width 232 height 25
type input "1420"
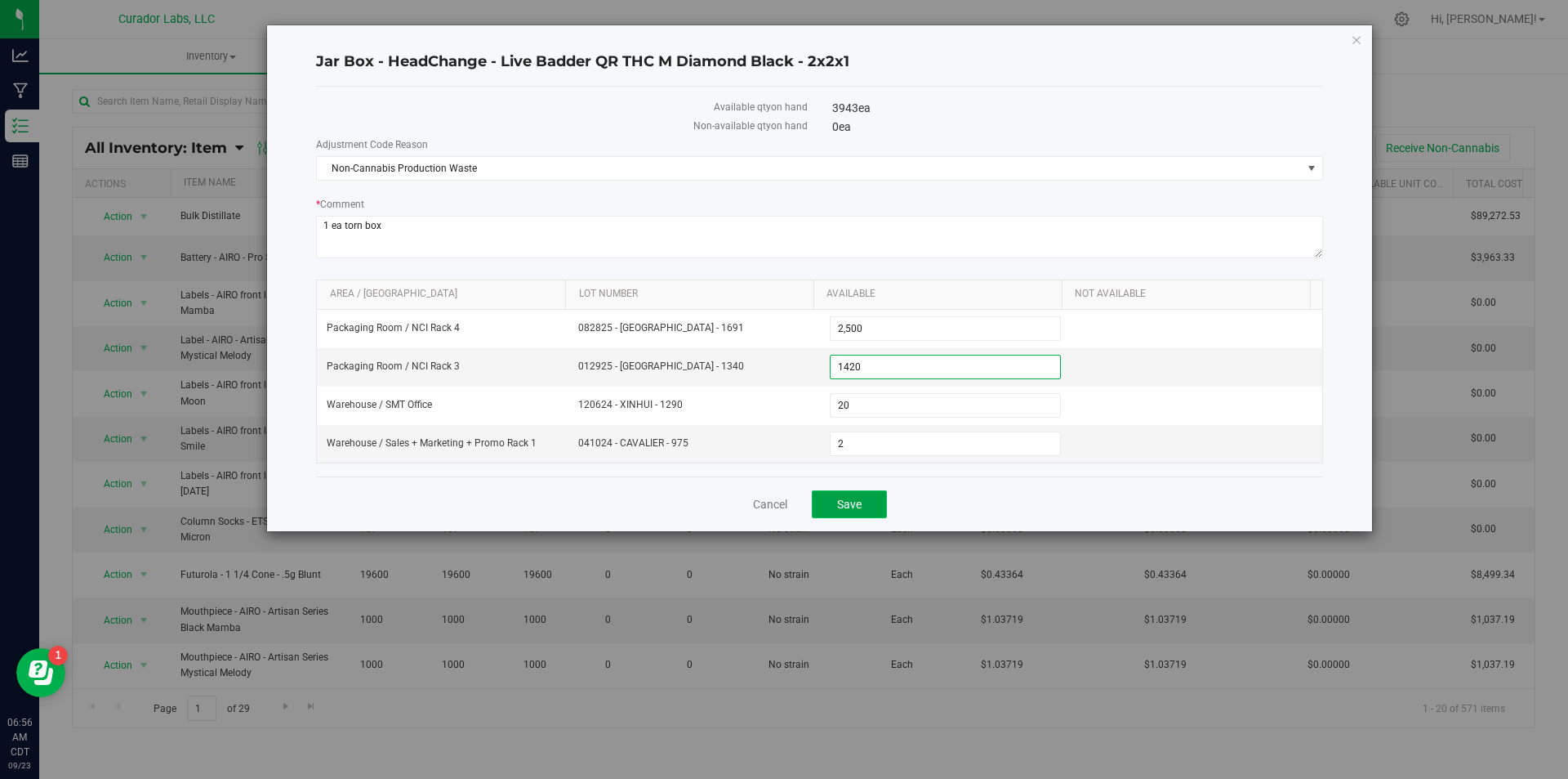
type input "1,420"
click at [841, 500] on span "Save" at bounding box center [850, 504] width 25 height 13
